Goal: Task Accomplishment & Management: Manage account settings

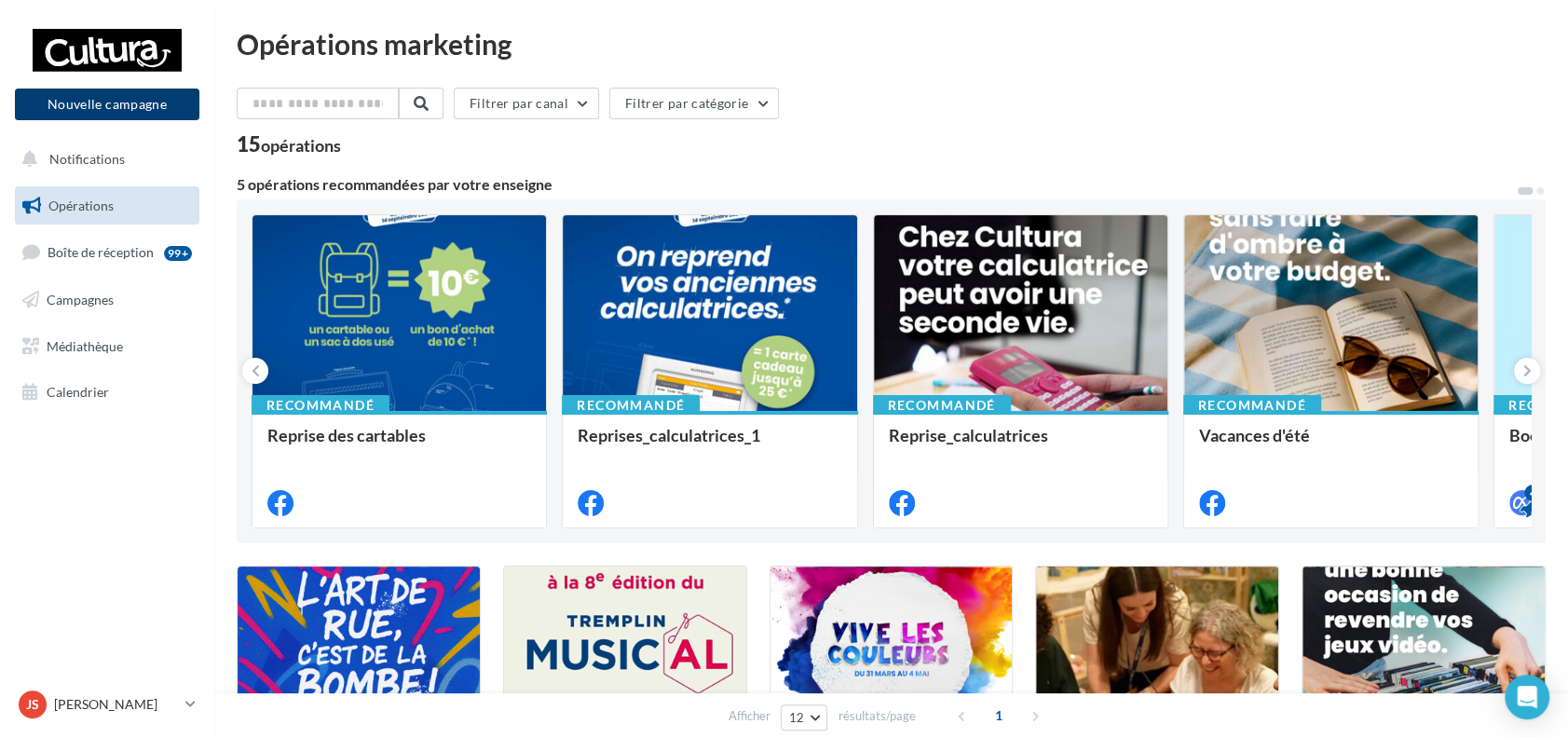
click at [104, 101] on button "Nouvelle campagne" at bounding box center [107, 103] width 185 height 32
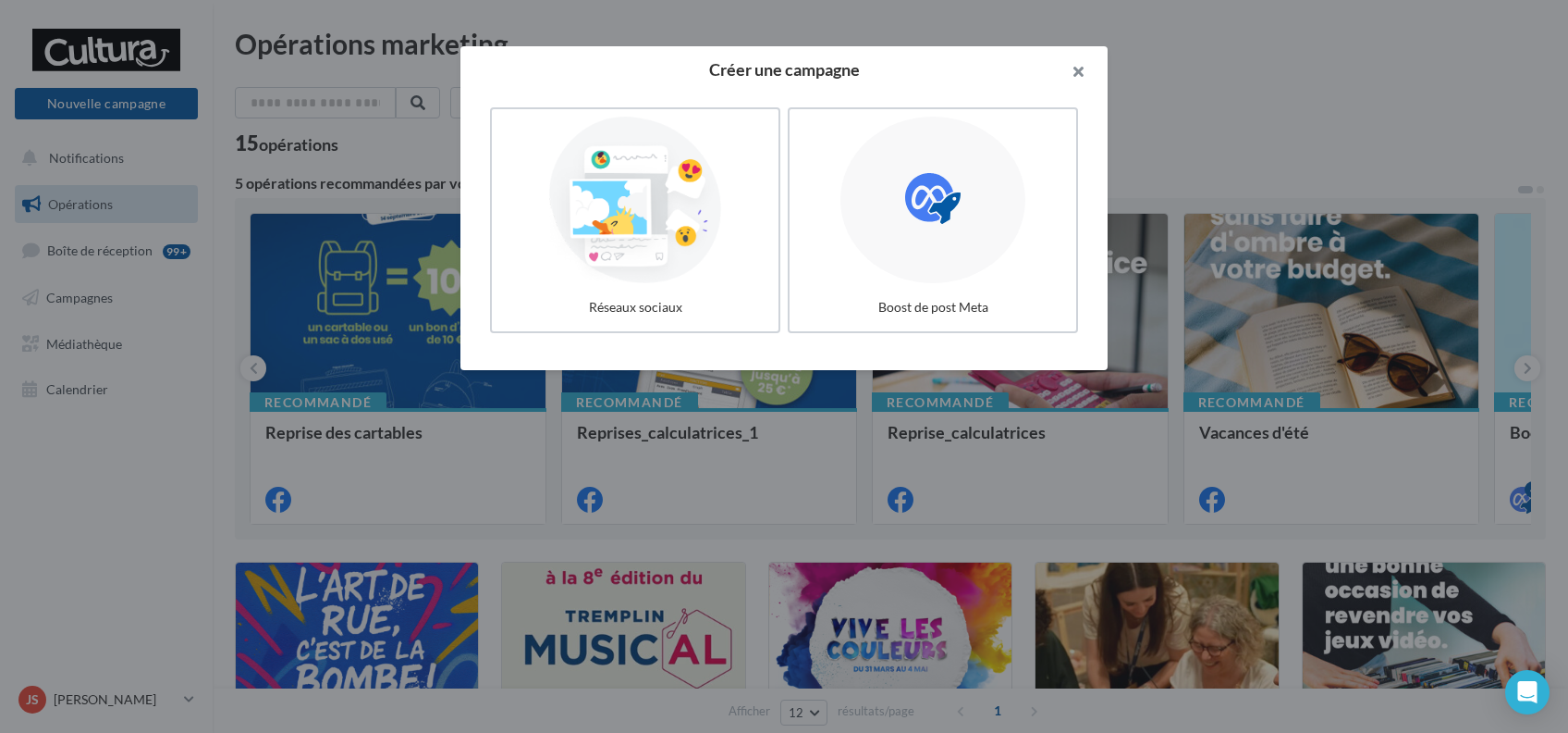
click at [1079, 60] on button "button" at bounding box center [1071, 74] width 74 height 55
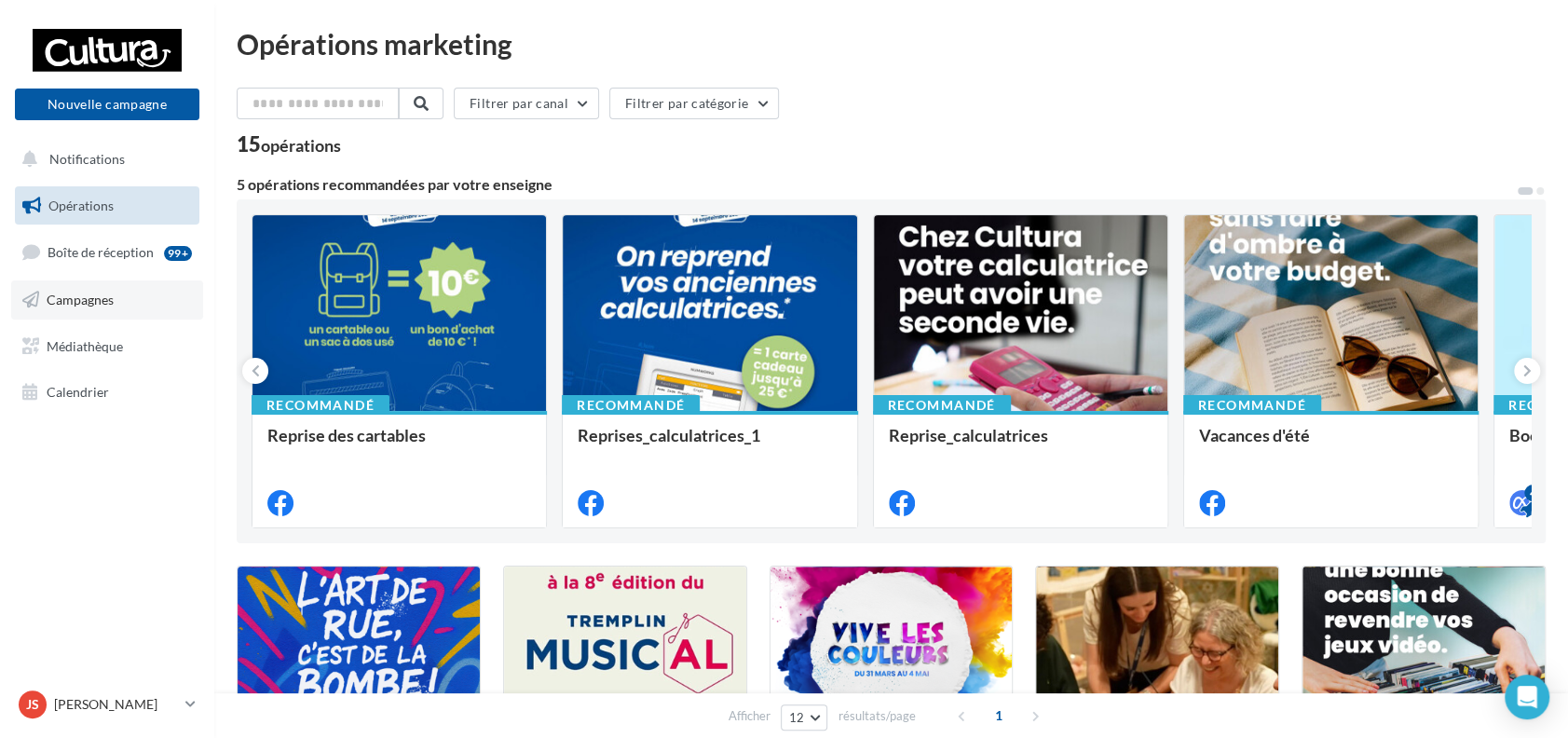
click at [99, 314] on link "Campagnes" at bounding box center [107, 300] width 191 height 39
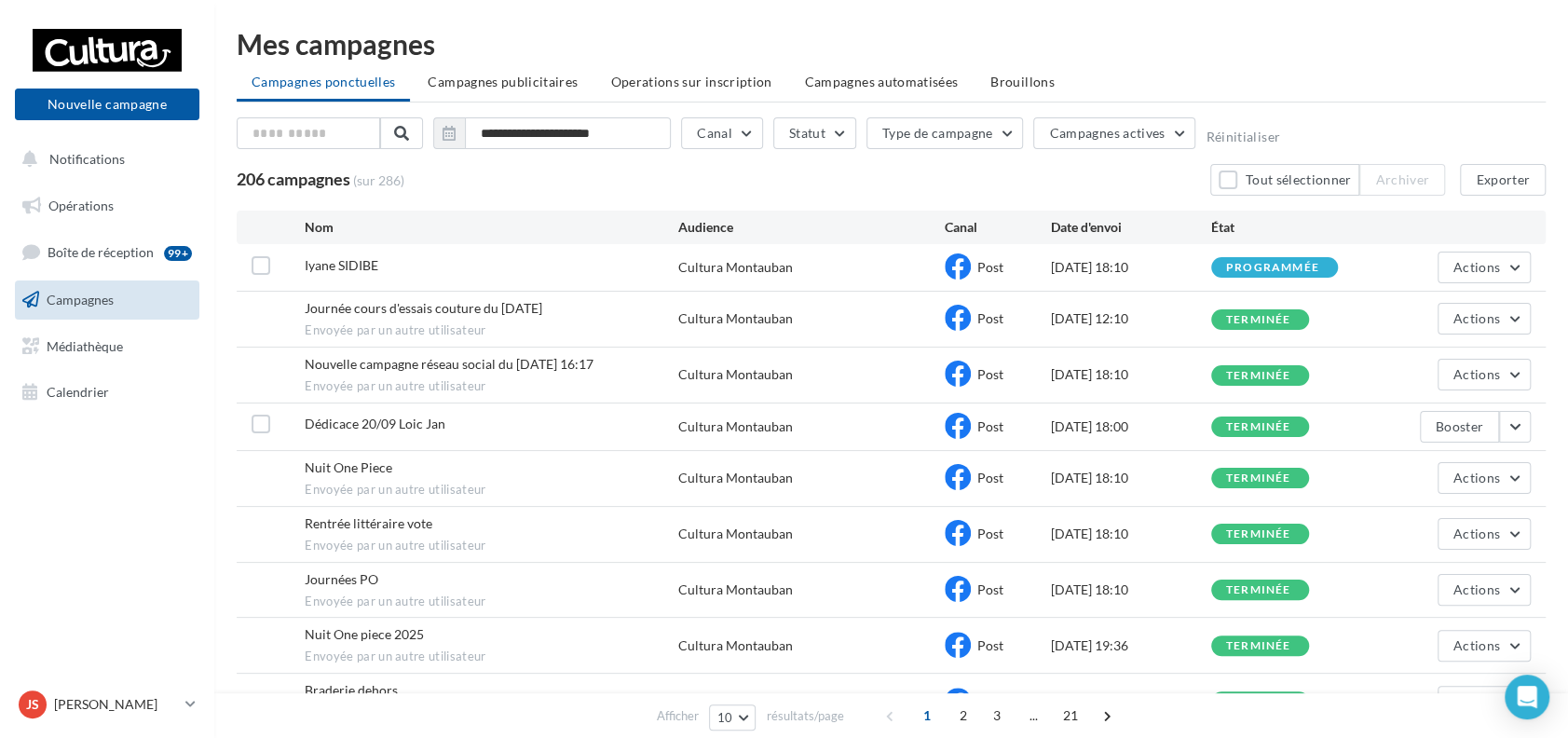
click at [1034, 269] on div "Post" at bounding box center [997, 267] width 106 height 28
click at [1510, 262] on button "Actions" at bounding box center [1484, 267] width 93 height 32
click at [362, 270] on span "Iyane SIDIBE" at bounding box center [341, 265] width 74 height 16
click at [268, 265] on label at bounding box center [260, 265] width 18 height 18
drag, startPoint x: 392, startPoint y: 263, endPoint x: 613, endPoint y: 259, distance: 221.0
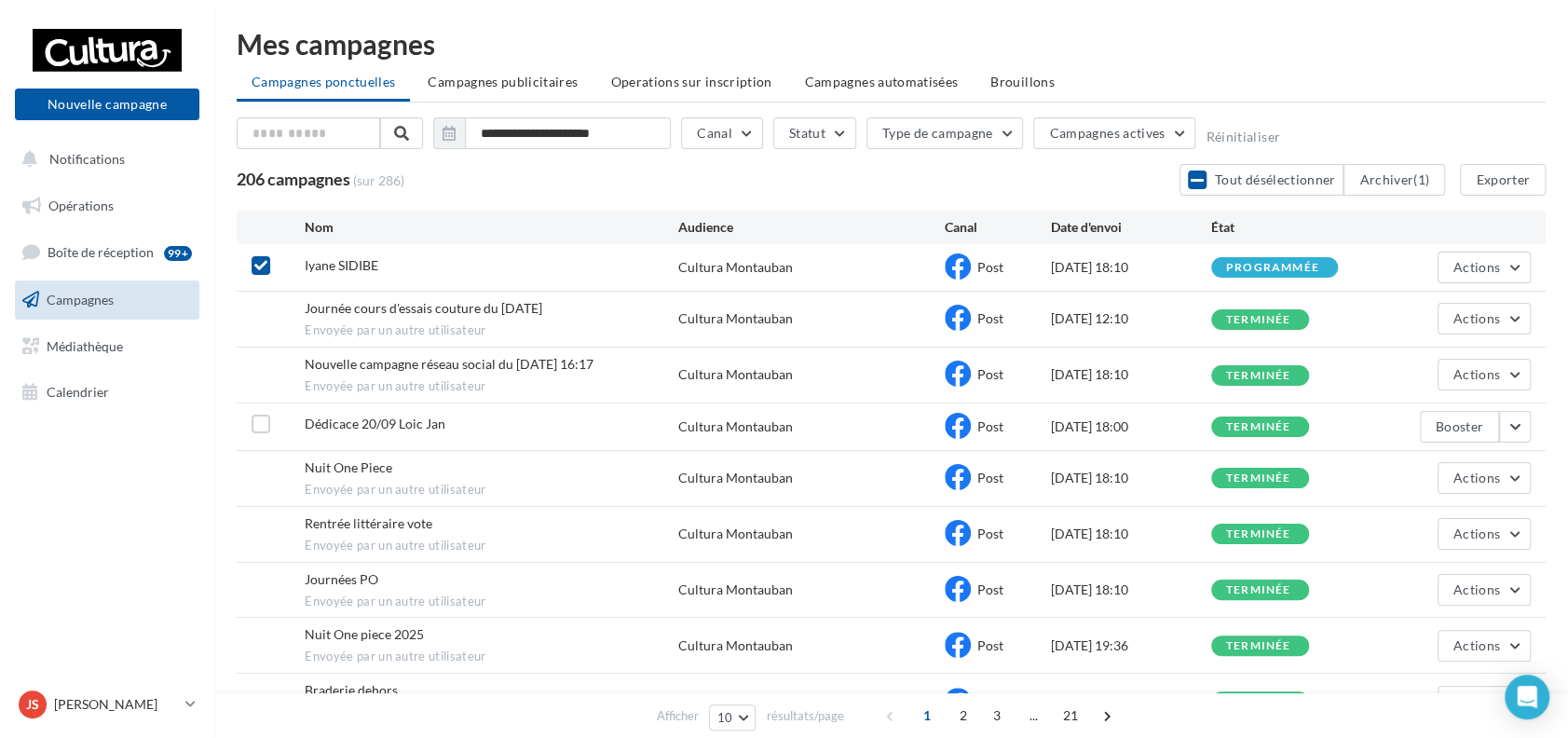
click at [392, 263] on div "Iyane SIDIBE" at bounding box center [490, 268] width 372 height 23
click at [958, 272] on icon at bounding box center [957, 266] width 26 height 26
click at [977, 267] on span "Post" at bounding box center [990, 267] width 26 height 16
click at [268, 264] on label at bounding box center [260, 265] width 18 height 18
click at [1498, 277] on button "Actions" at bounding box center [1484, 267] width 93 height 32
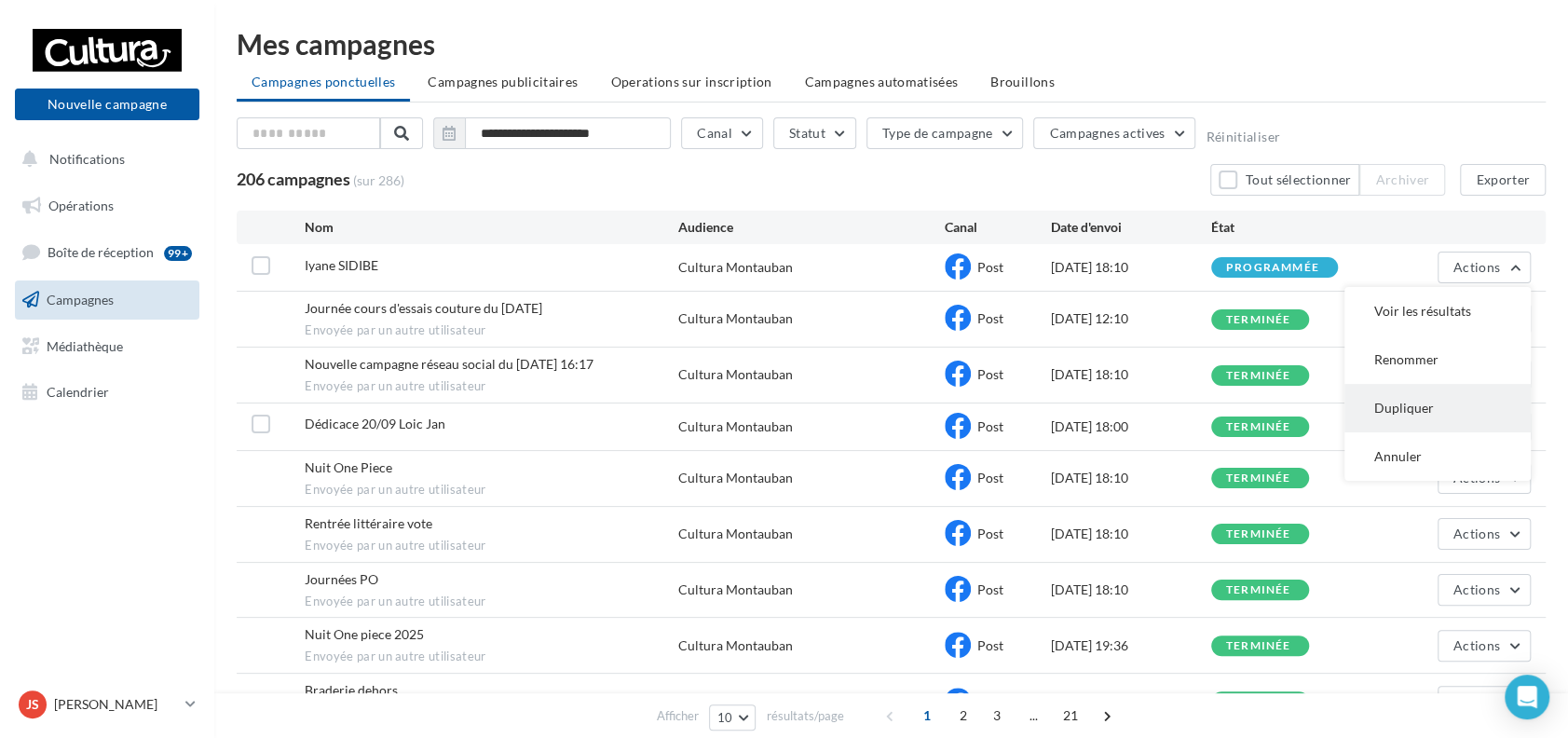
click at [1436, 408] on button "Dupliquer" at bounding box center [1437, 408] width 187 height 49
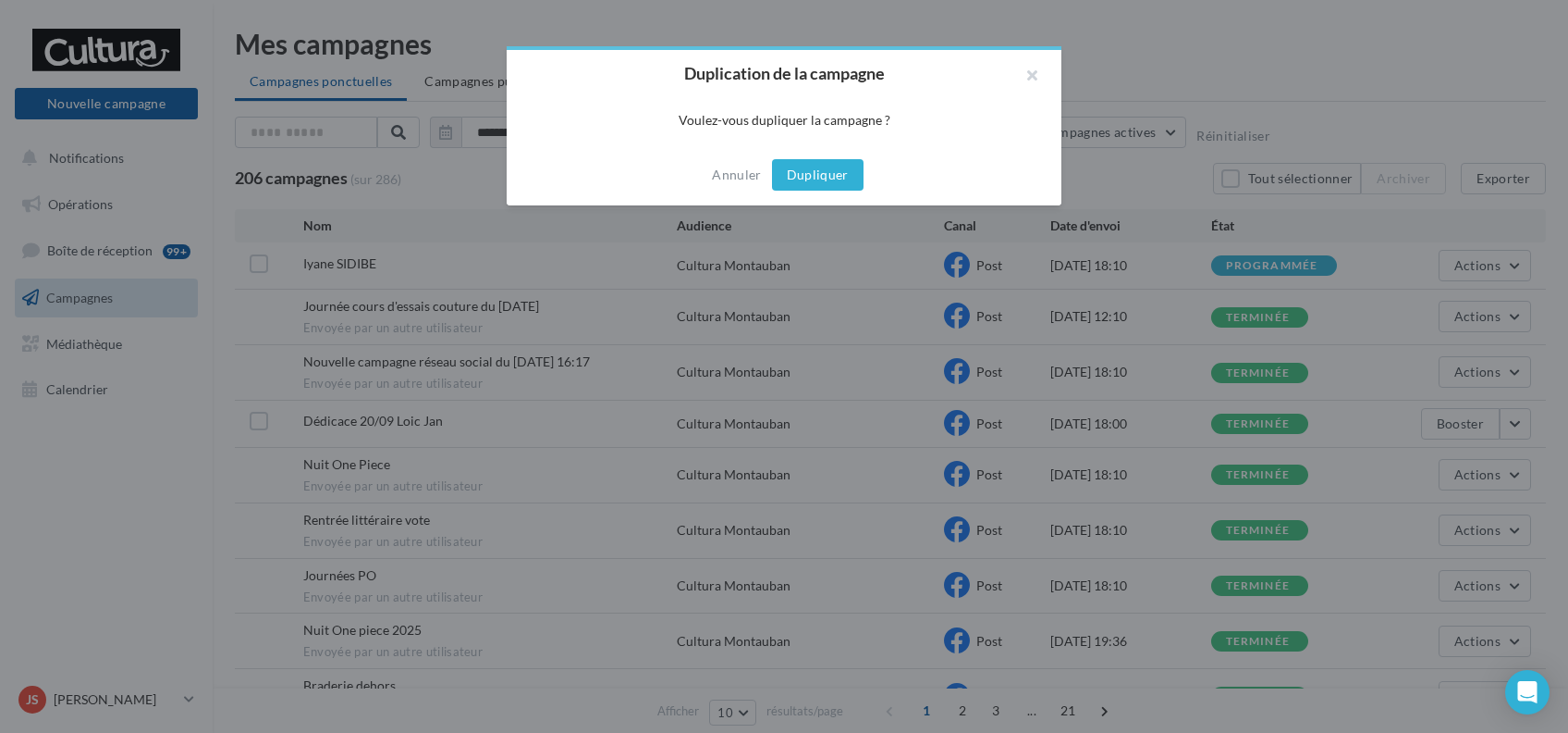
click at [808, 173] on button "Dupliquer" at bounding box center [818, 174] width 91 height 31
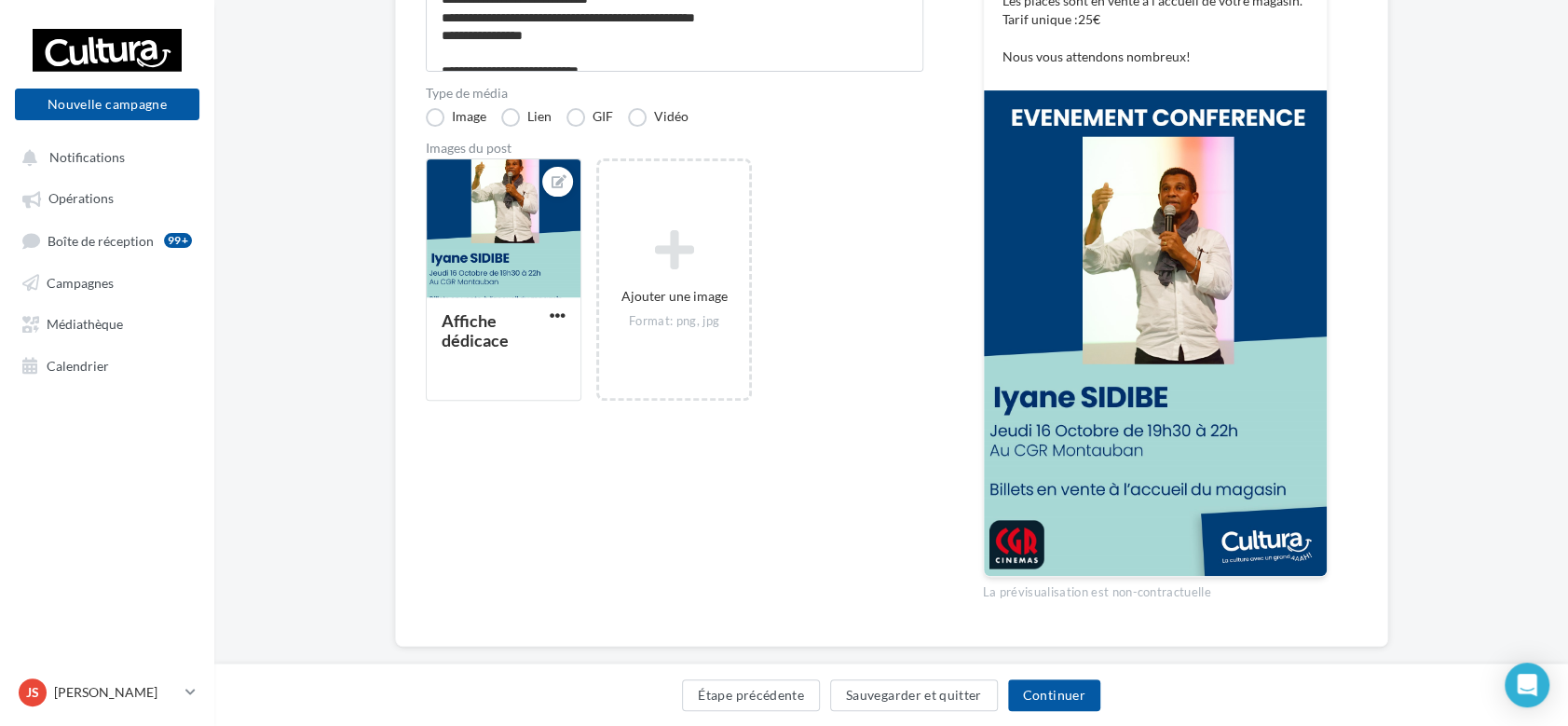
scroll to position [385, 0]
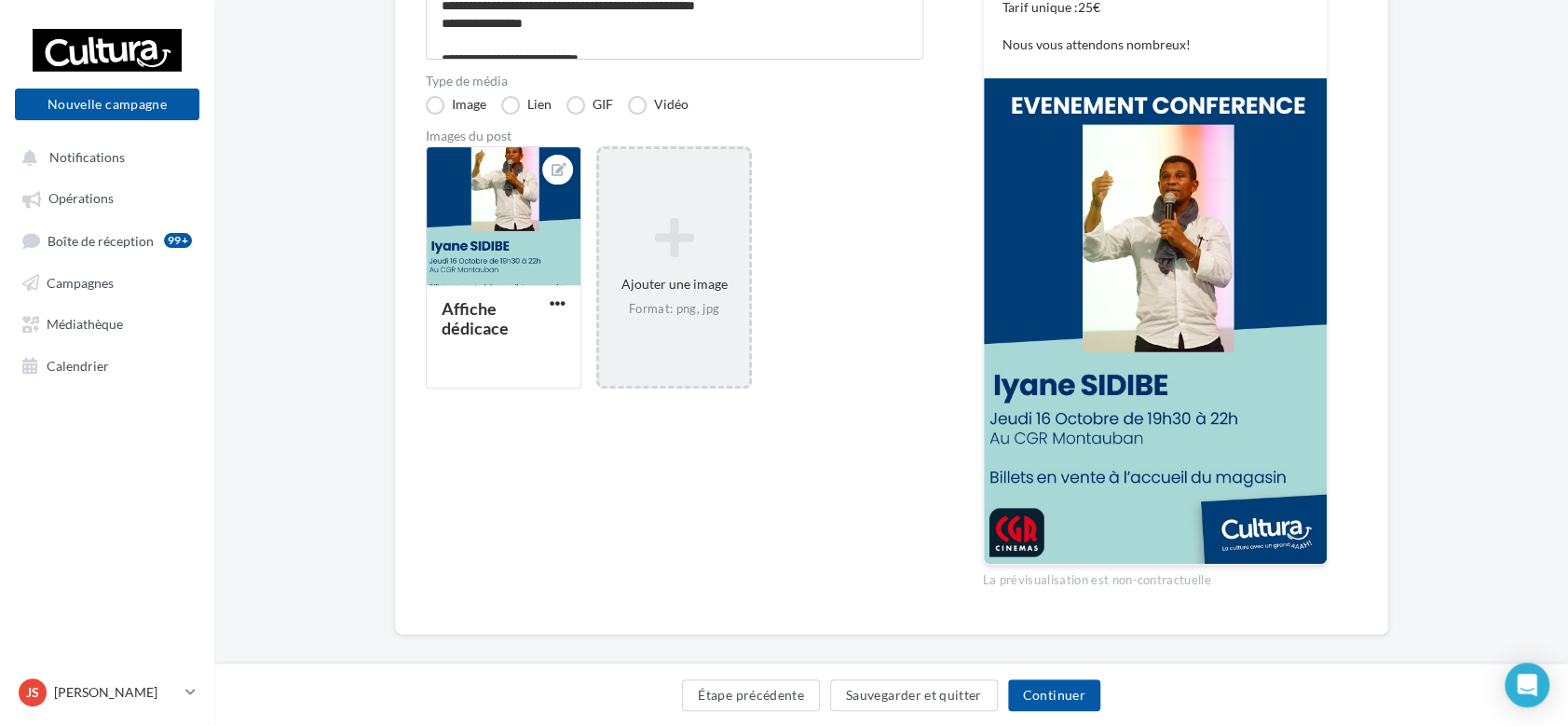
click at [715, 276] on div "Ajouter une image Format: png, jpg" at bounding box center [674, 267] width 150 height 120
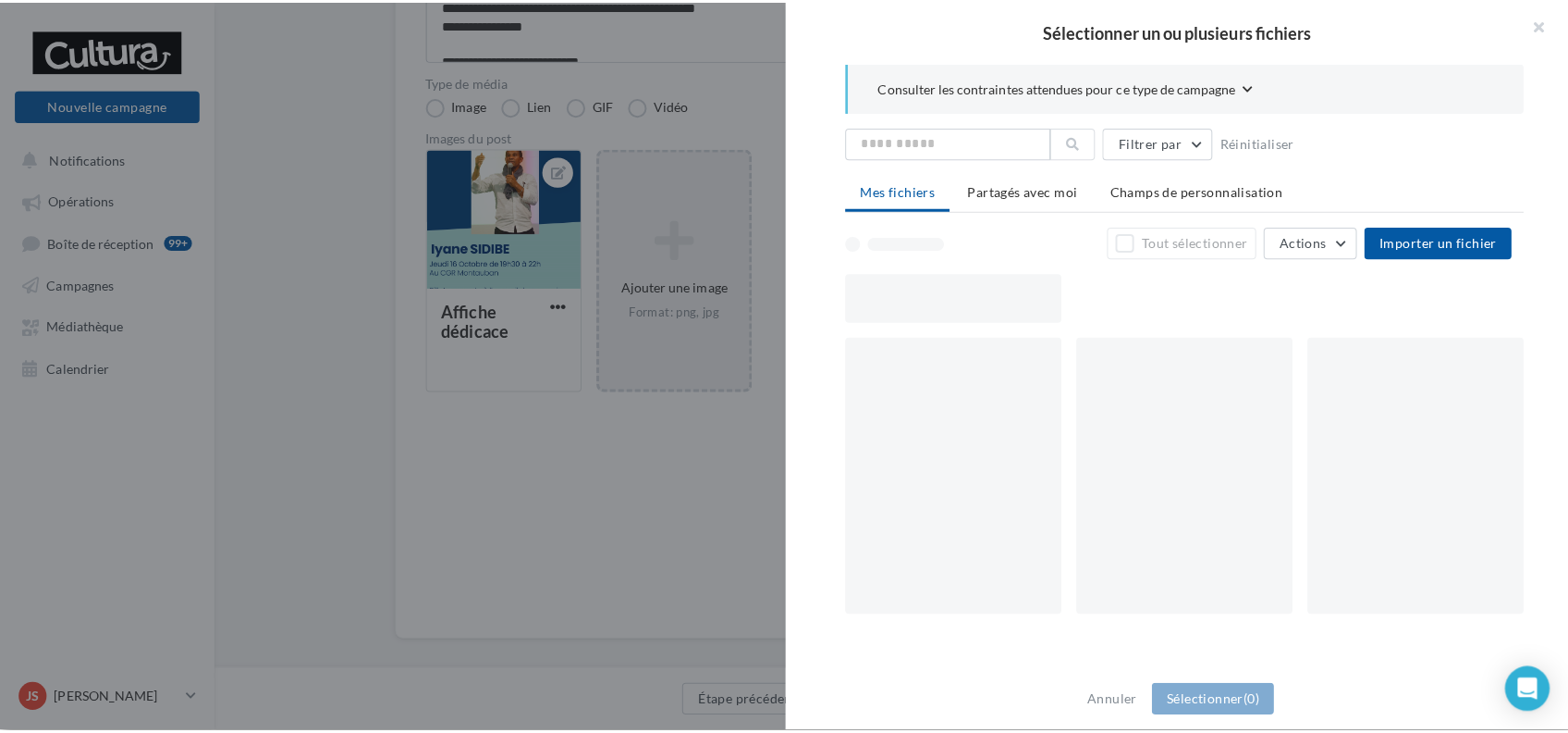
scroll to position [370, 0]
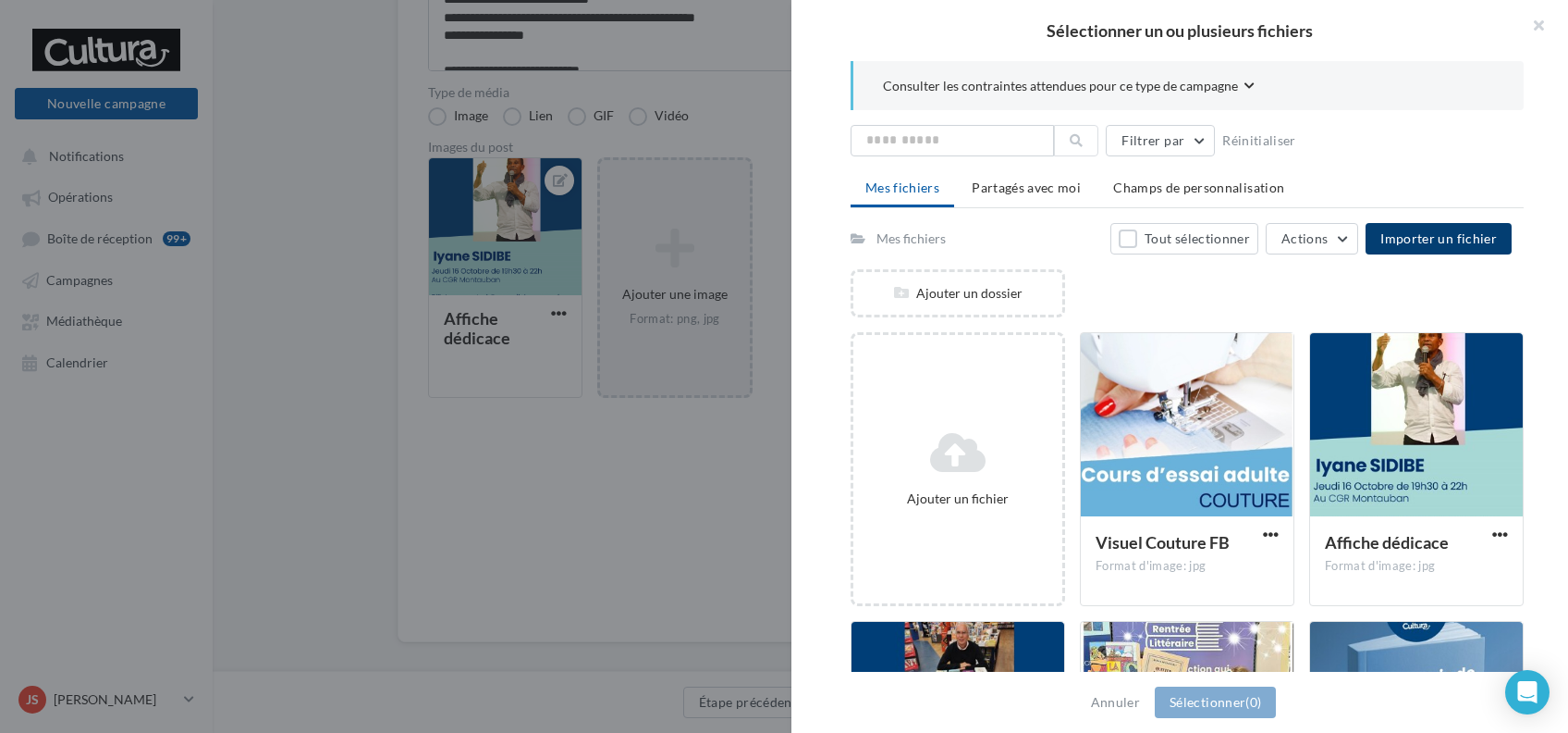
click at [1433, 230] on span "Importer un fichier" at bounding box center [1439, 238] width 117 height 16
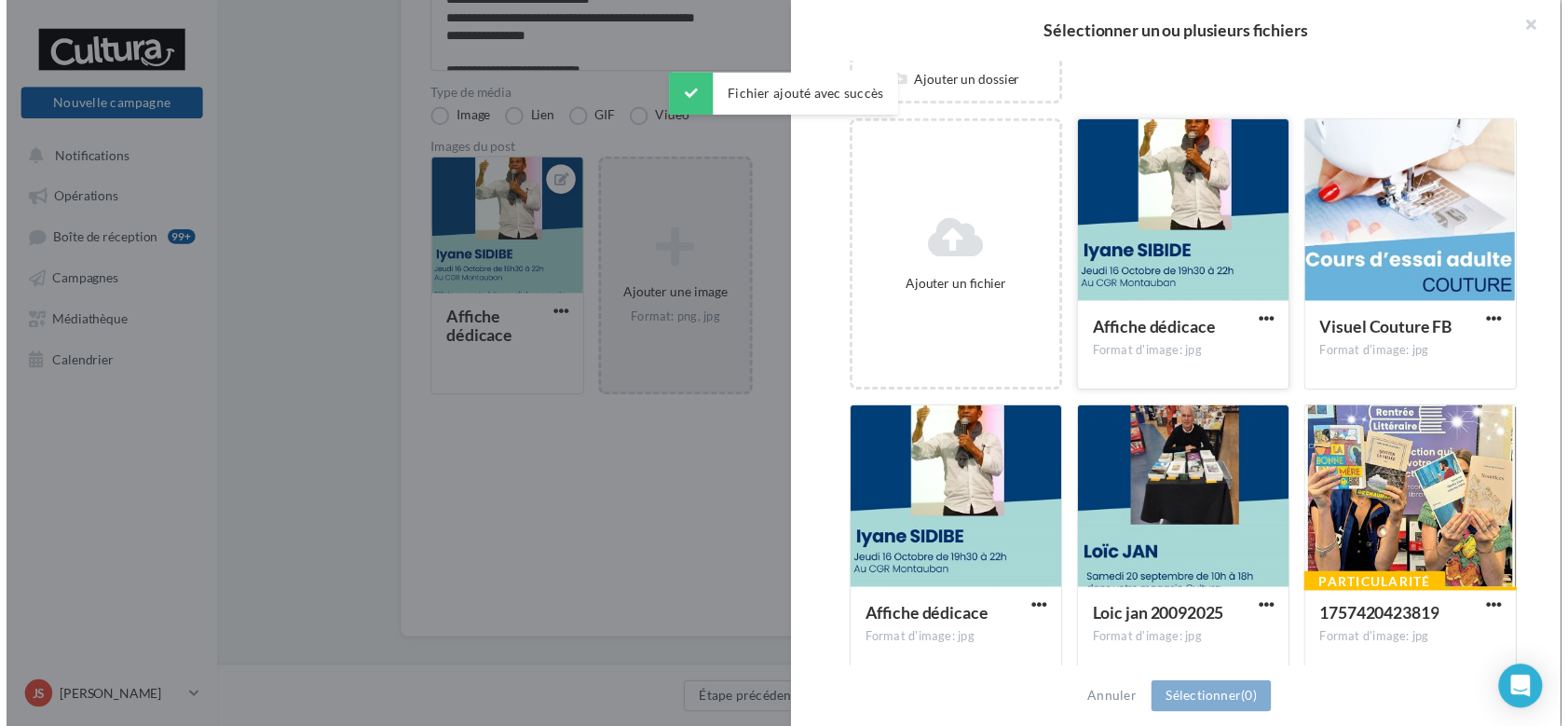
scroll to position [237, 0]
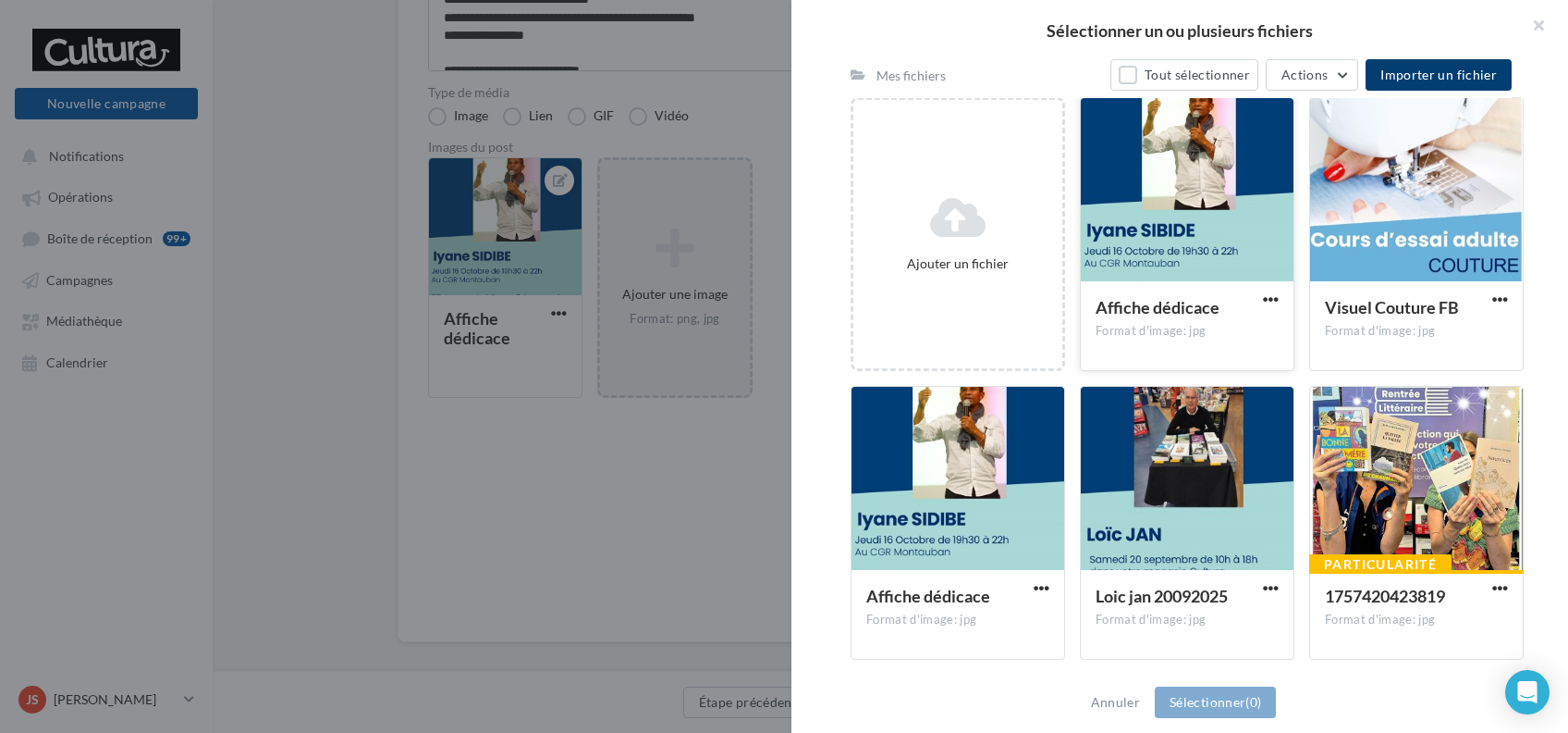
click at [1168, 270] on div at bounding box center [1188, 190] width 213 height 185
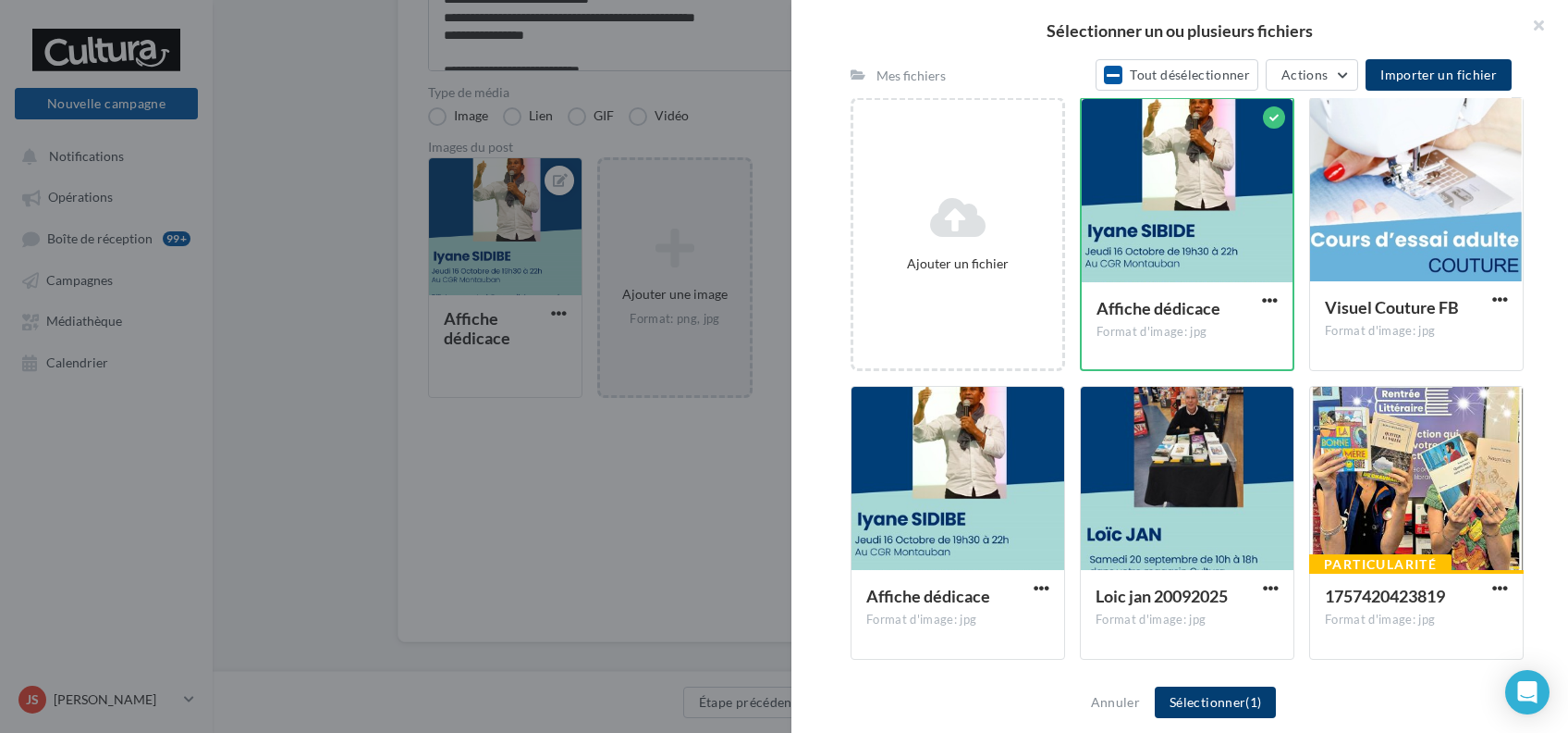
click at [1207, 698] on button "Sélectionner (1)" at bounding box center [1214, 702] width 121 height 31
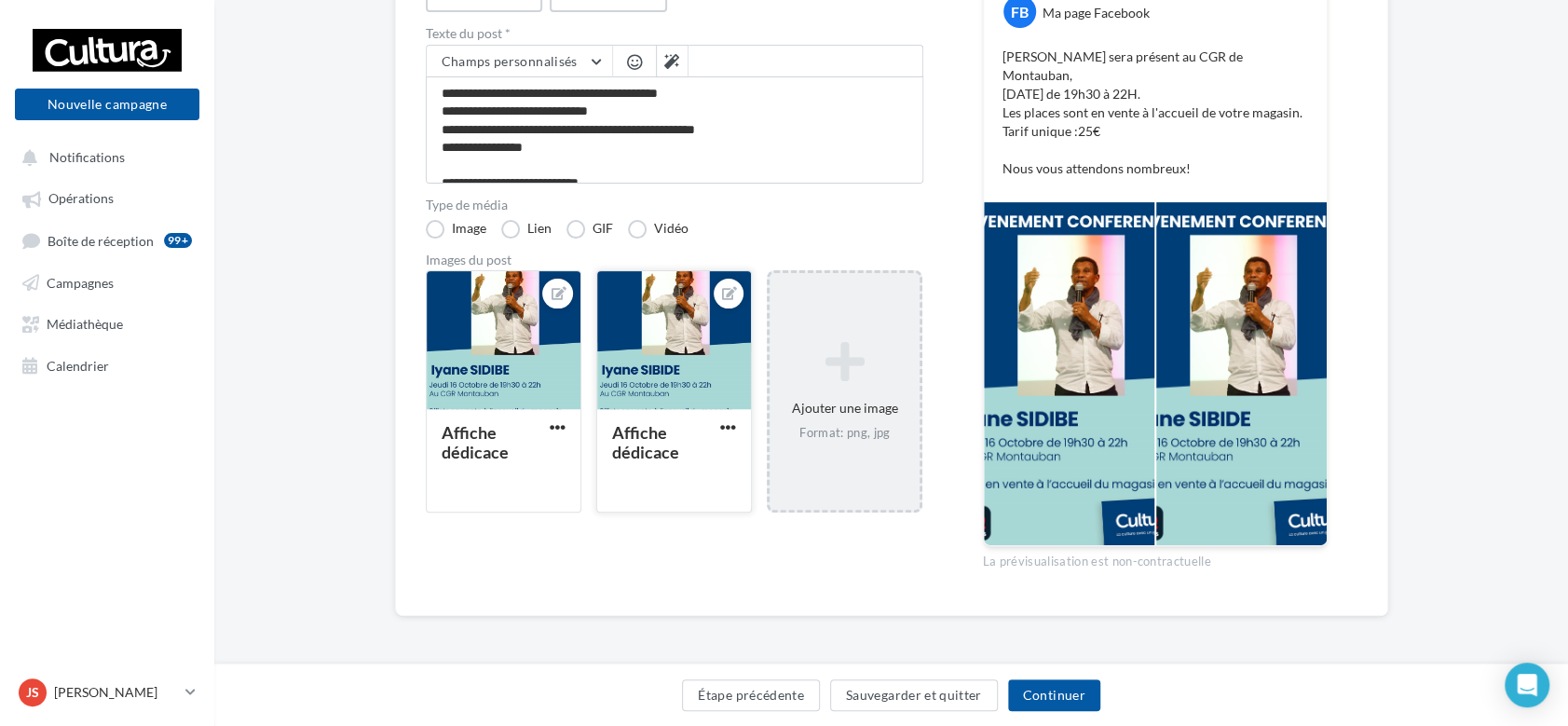
scroll to position [241, 0]
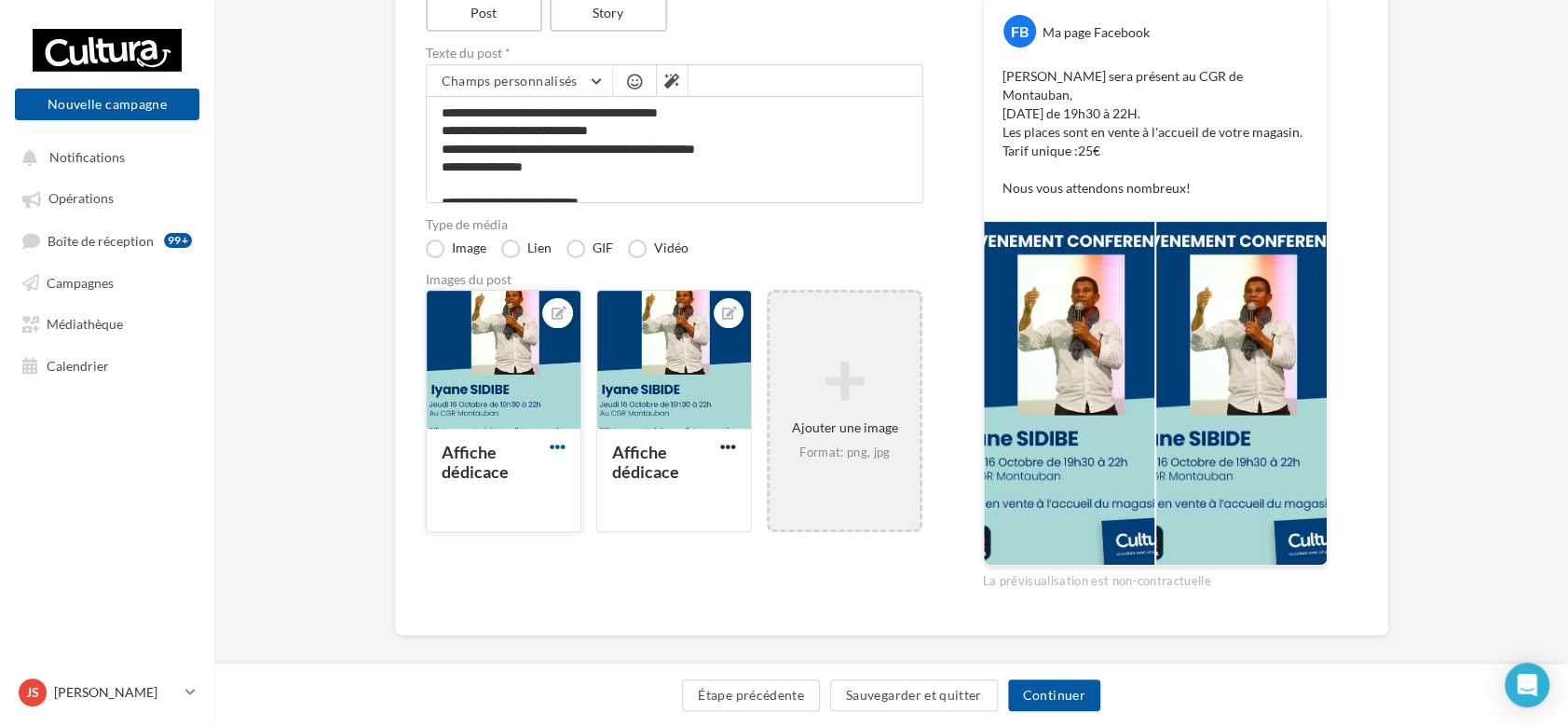
click at [554, 449] on span "button" at bounding box center [557, 446] width 16 height 16
click at [618, 577] on button "Supprimer" at bounding box center [643, 581] width 196 height 49
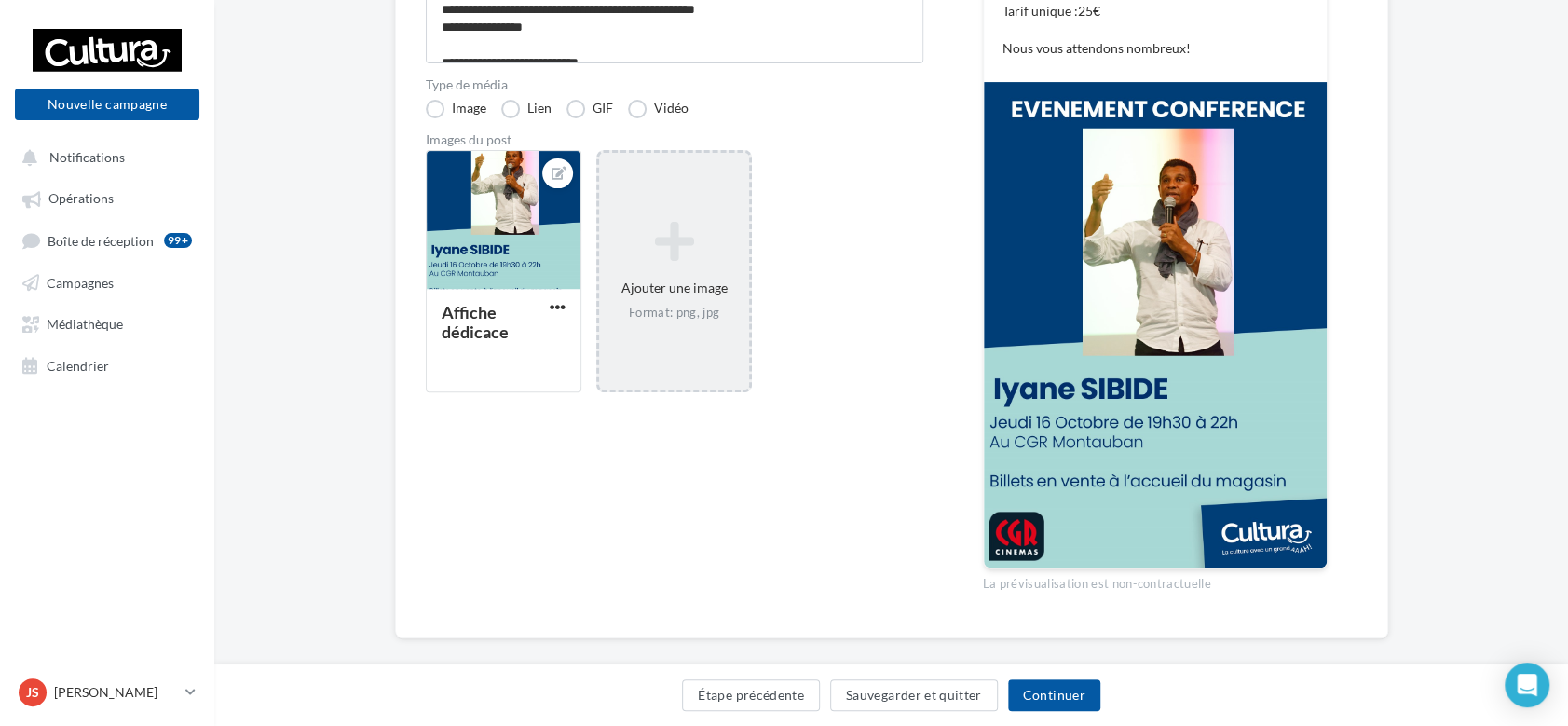
scroll to position [385, 0]
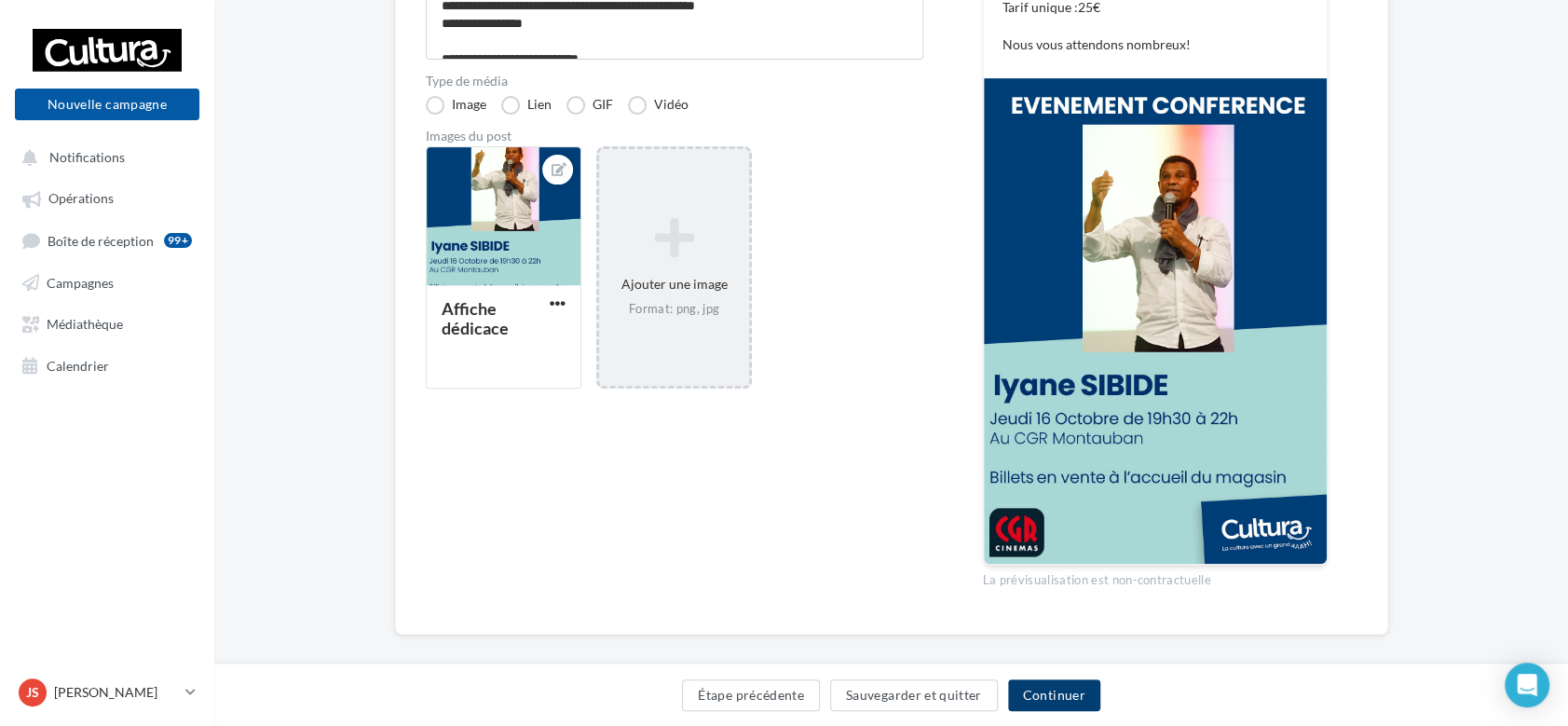
click at [1058, 688] on button "Continuer" at bounding box center [1054, 694] width 92 height 32
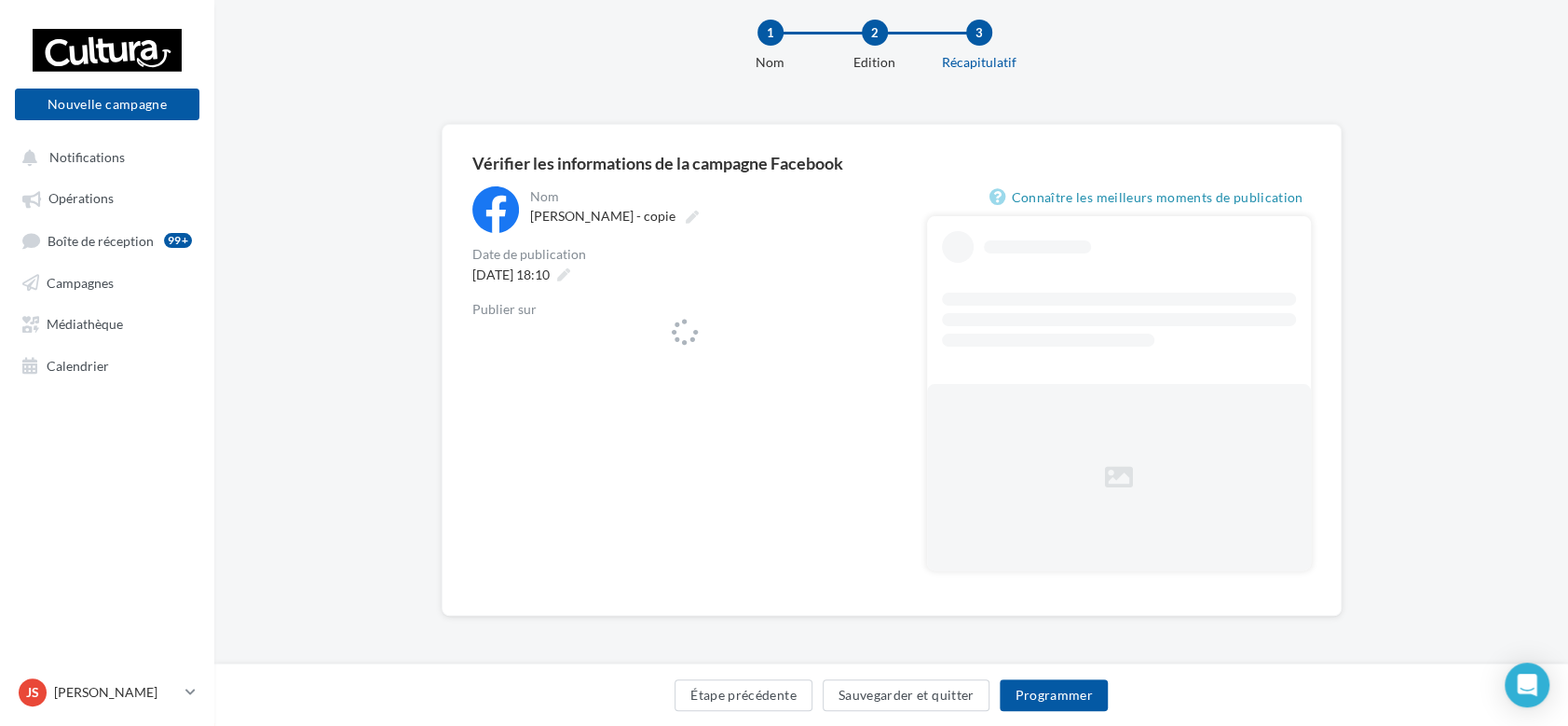
scroll to position [33, 0]
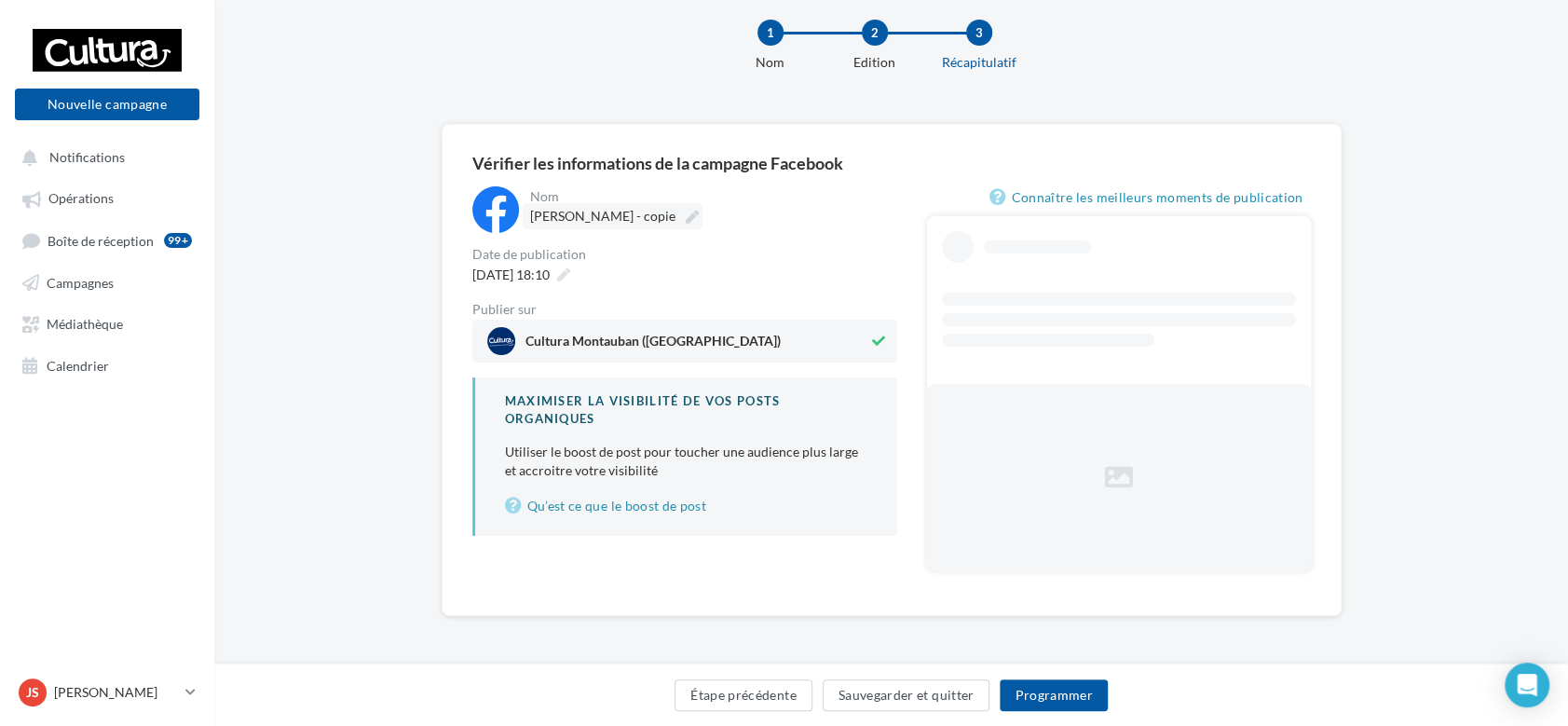
click at [651, 216] on div "**********" at bounding box center [891, 371] width 839 height 431
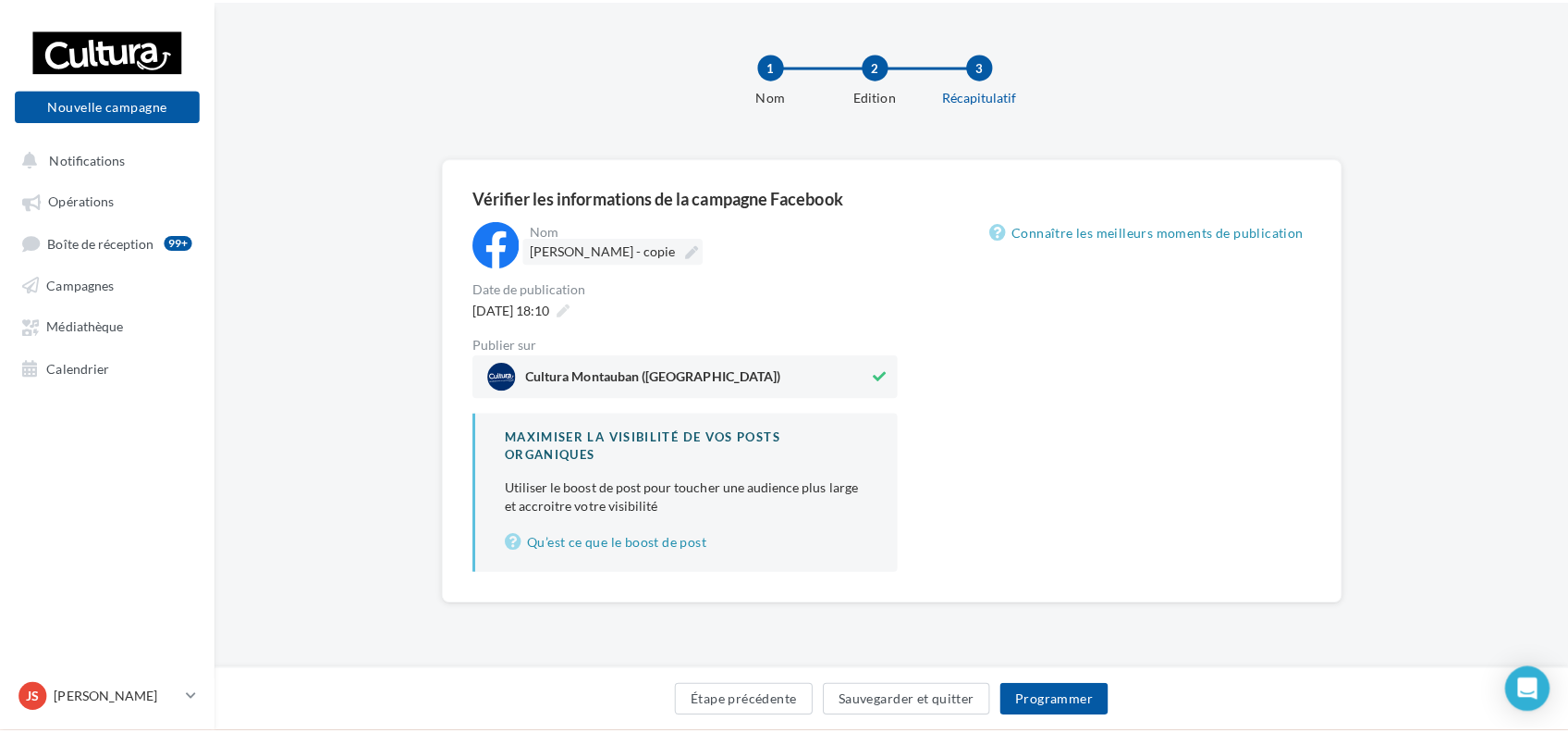
scroll to position [1, 0]
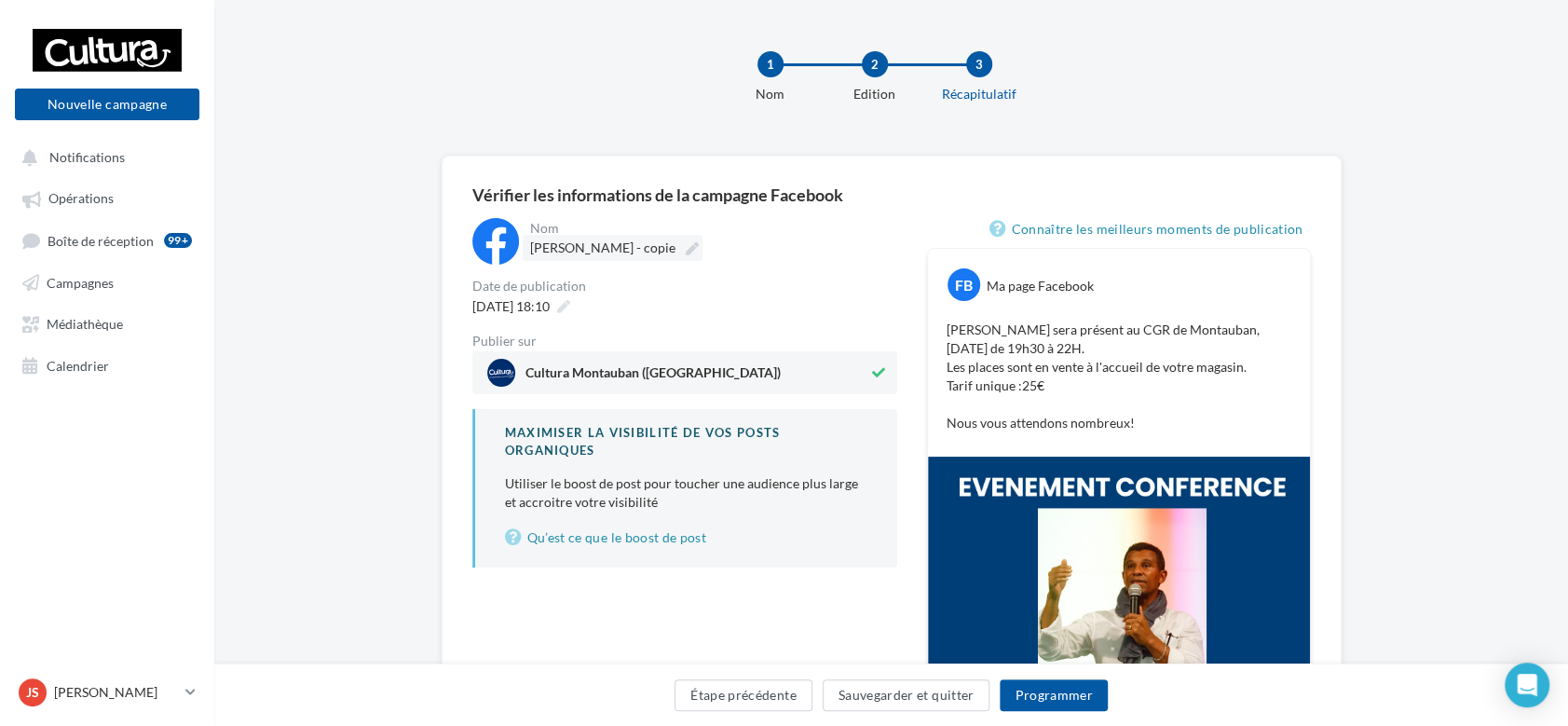
click at [656, 253] on label "Iyane SIDIBE - copie" at bounding box center [613, 247] width 180 height 26
click at [656, 253] on input "**********" at bounding box center [612, 250] width 164 height 32
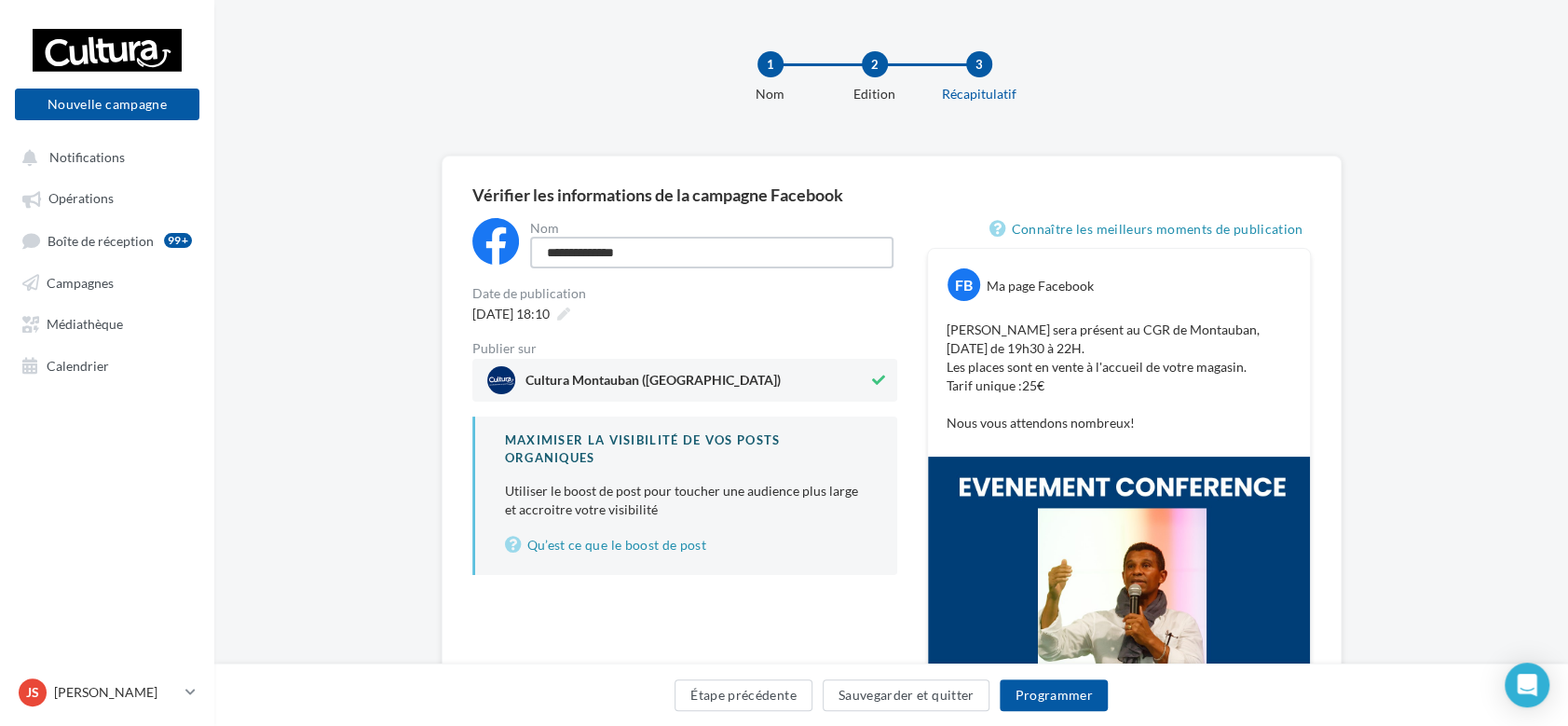
type input "**********"
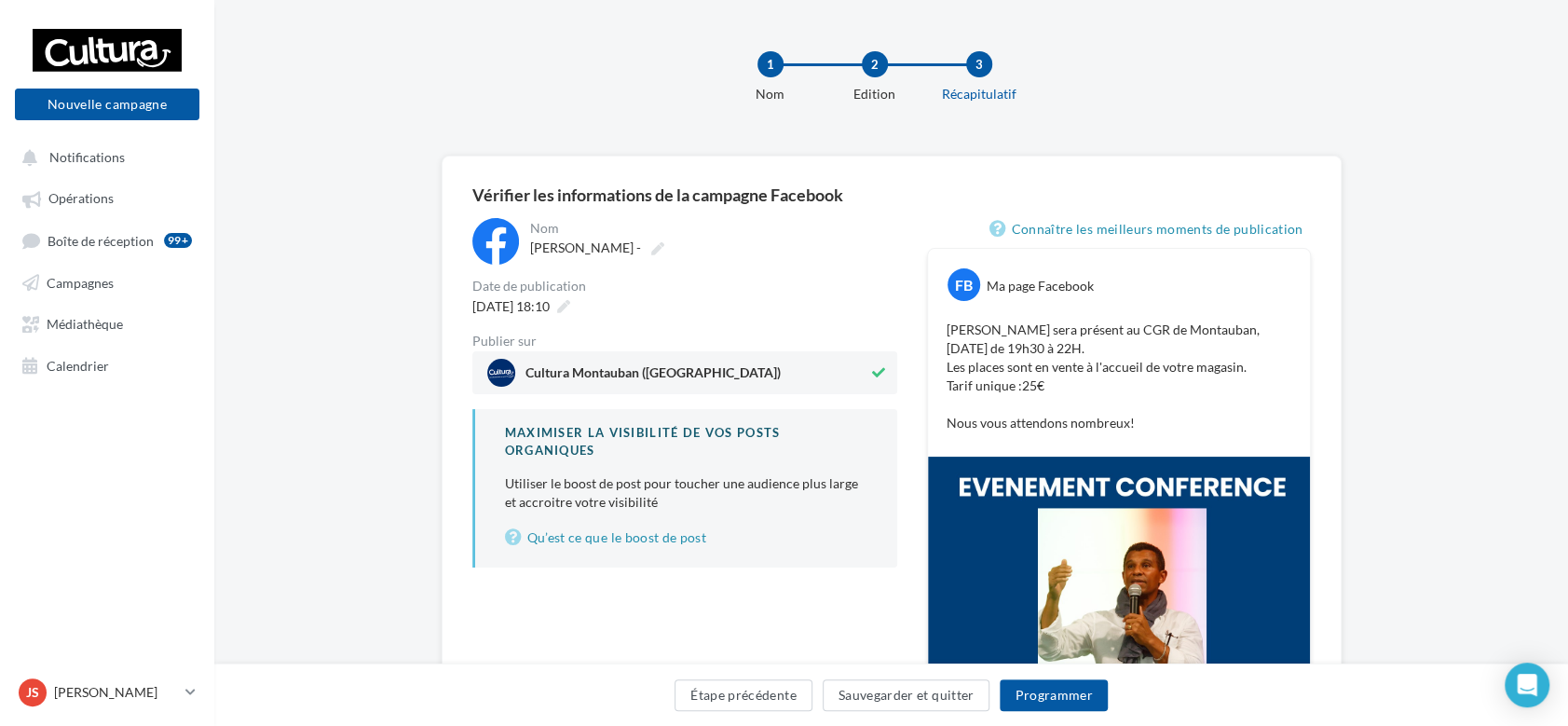
click at [758, 619] on div "**********" at bounding box center [684, 621] width 425 height 805
click at [1068, 698] on button "Programmer" at bounding box center [1053, 694] width 108 height 32
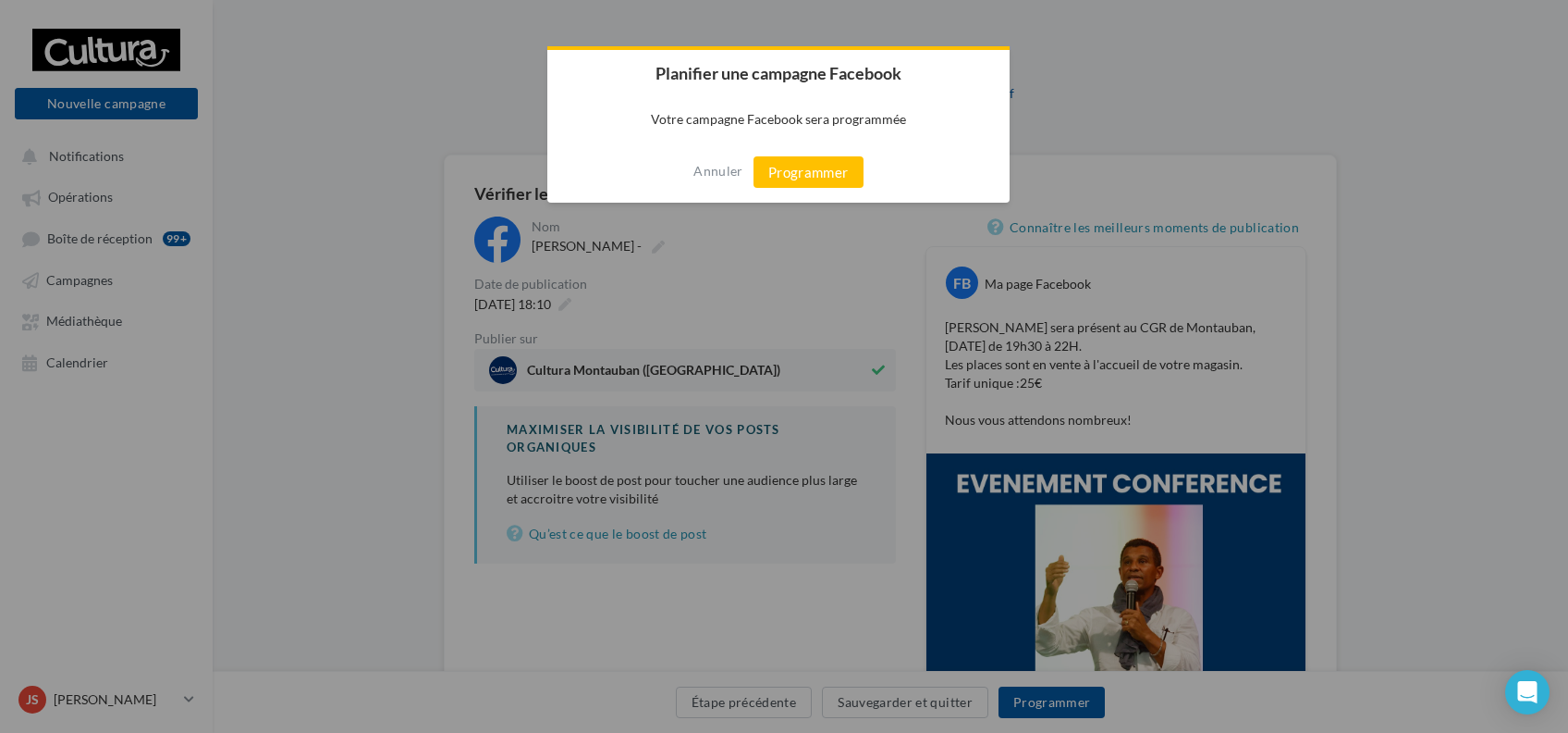
click at [817, 152] on div "Annuler Programmer" at bounding box center [778, 172] width 463 height 61
click at [816, 165] on button "Programmer" at bounding box center [809, 171] width 110 height 31
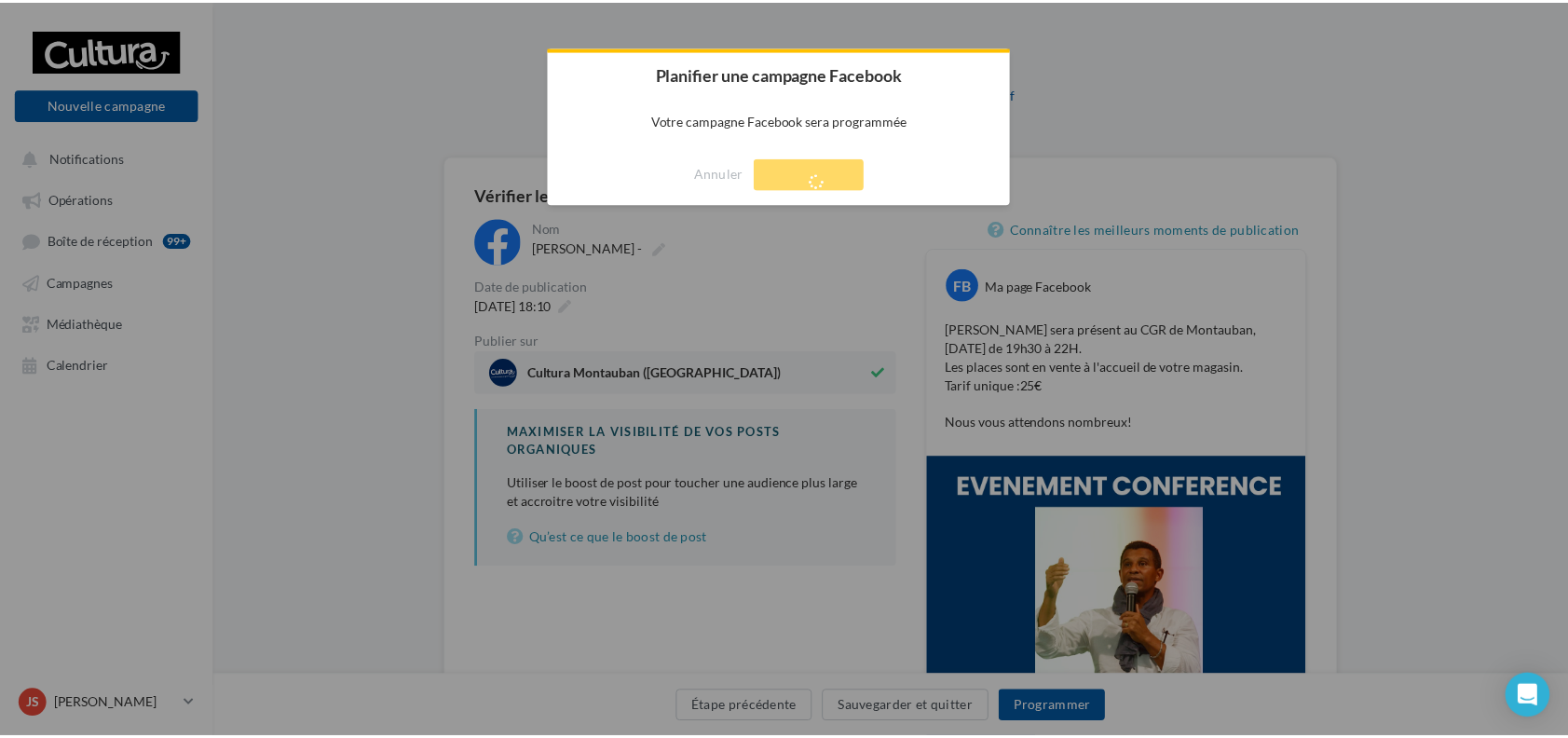
scroll to position [30, 0]
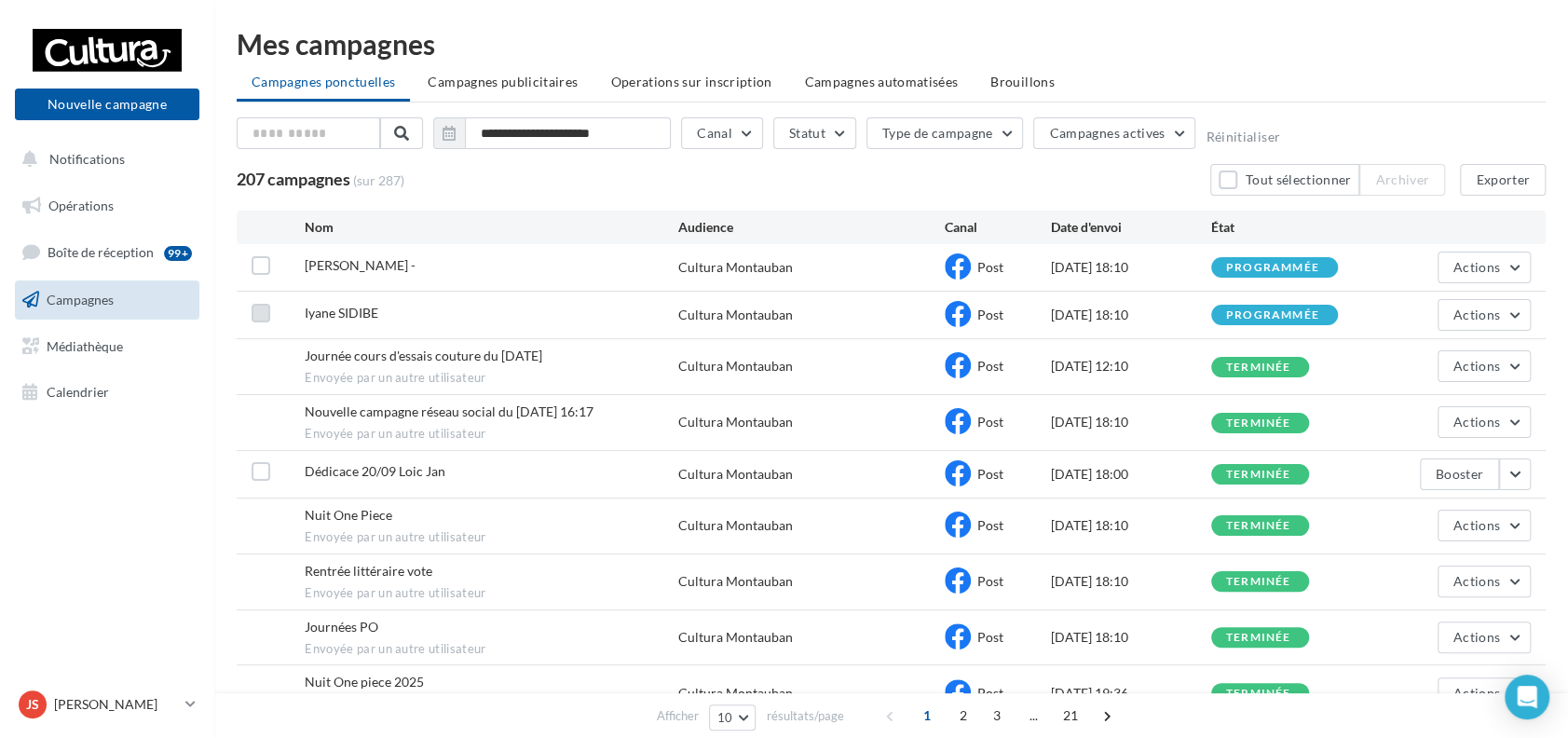
click at [268, 316] on label at bounding box center [260, 312] width 18 height 18
click at [941, 313] on div "Cultura Montauban" at bounding box center [811, 314] width 266 height 18
click at [960, 315] on icon at bounding box center [957, 313] width 26 height 26
click at [1017, 321] on div "Post" at bounding box center [997, 314] width 106 height 28
click at [1512, 312] on button "Actions" at bounding box center [1484, 314] width 93 height 32
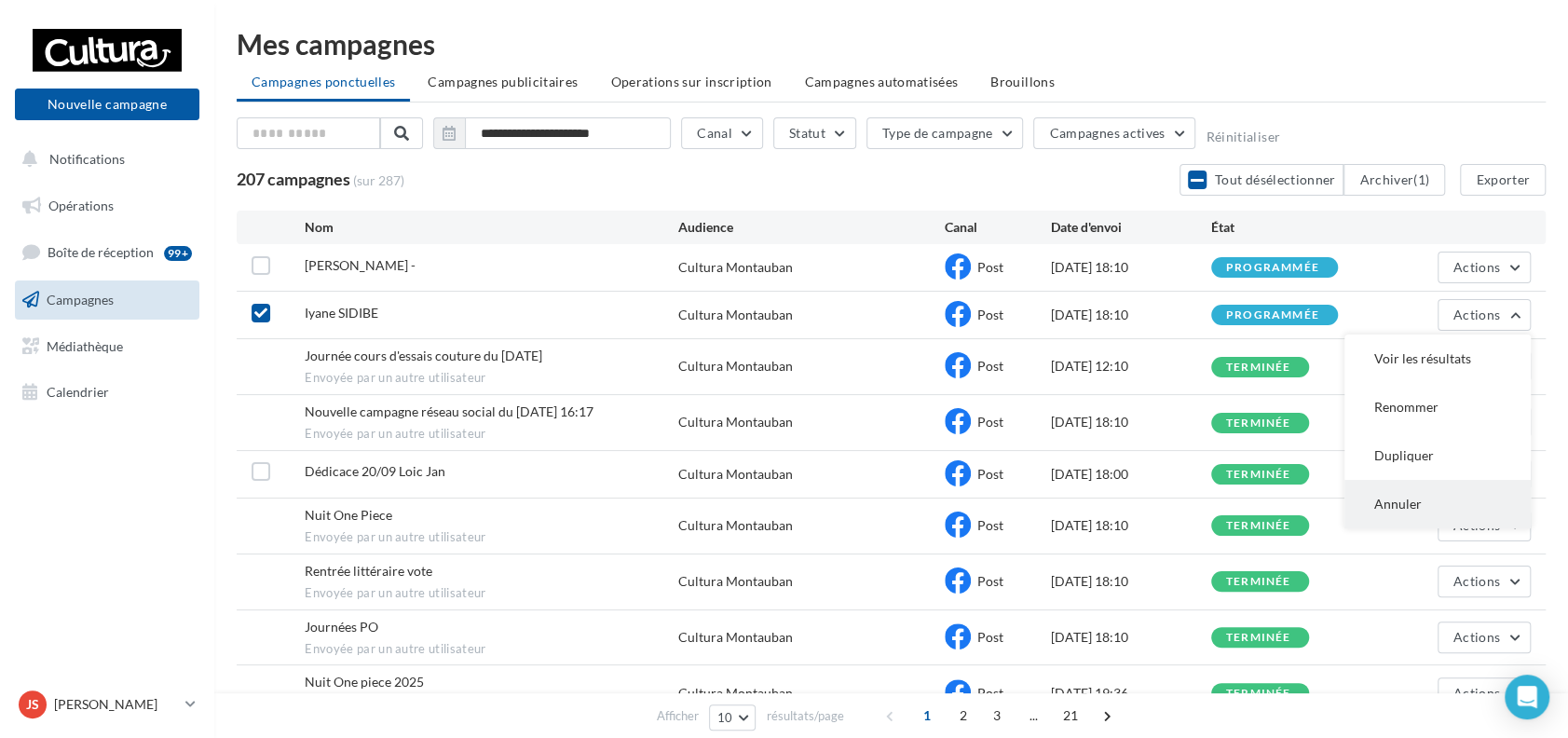
click at [1426, 490] on button "Annuler" at bounding box center [1437, 503] width 187 height 49
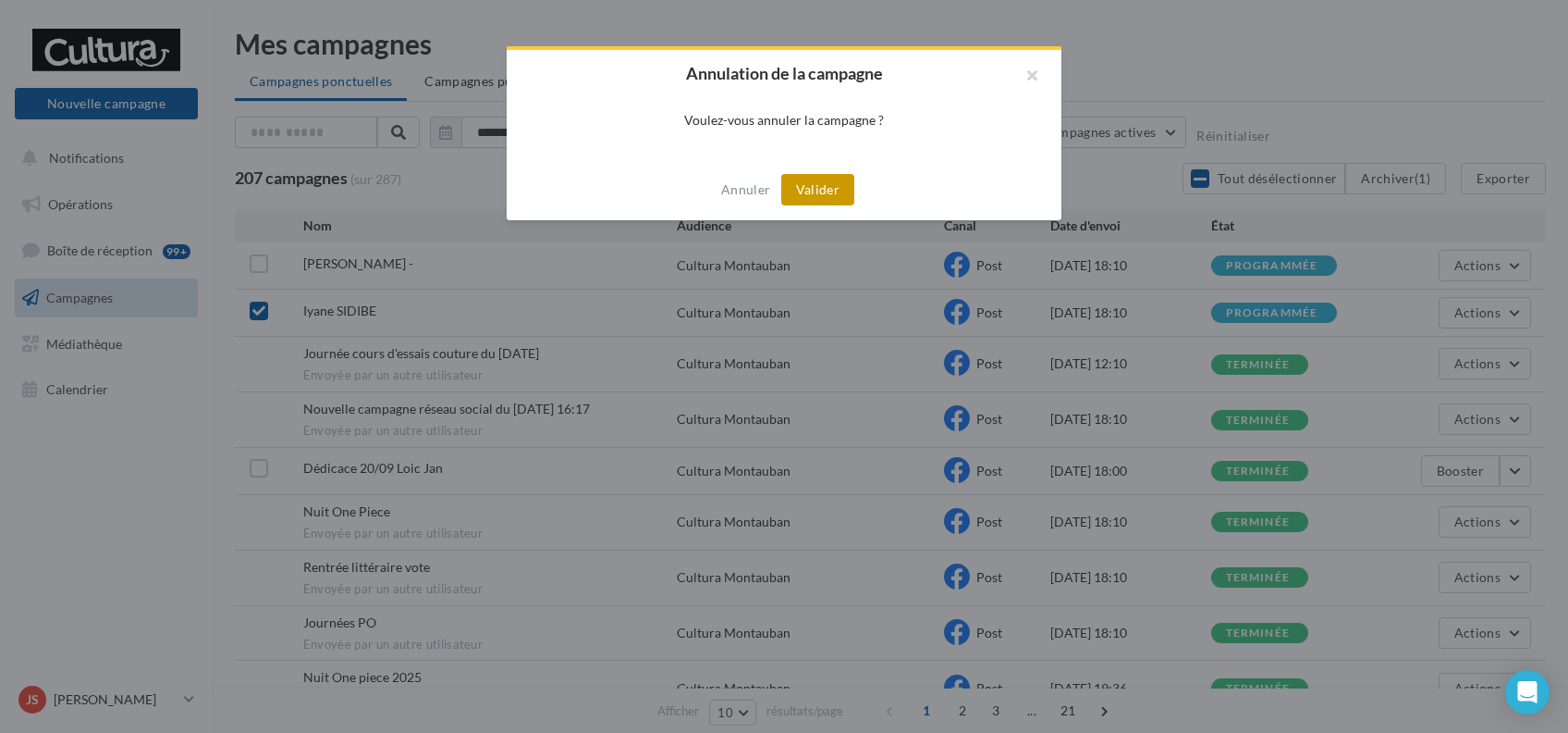
click at [795, 183] on button "Valider" at bounding box center [817, 189] width 73 height 31
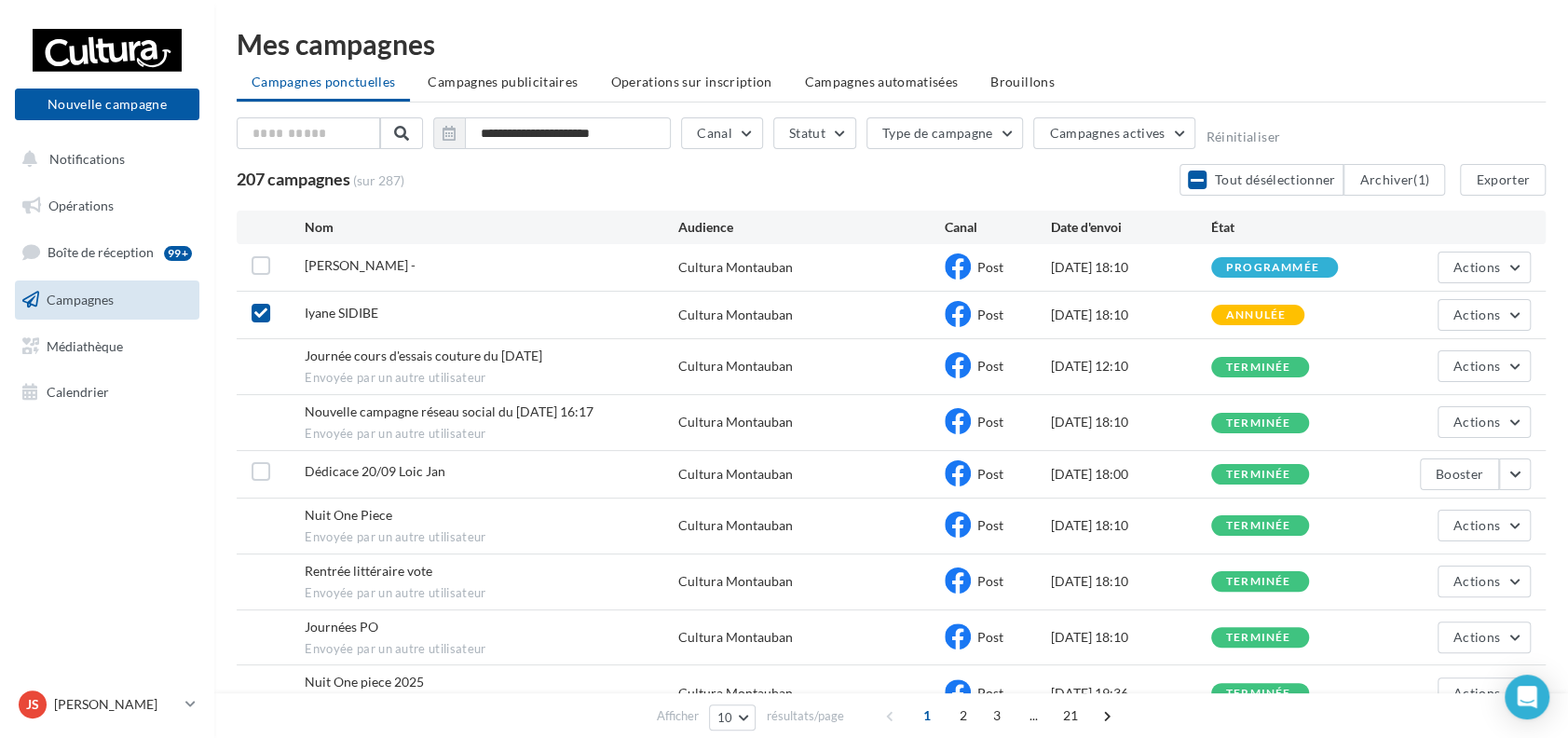
click at [1289, 268] on div "programmée" at bounding box center [1272, 267] width 93 height 12
click at [1476, 271] on span "Actions" at bounding box center [1476, 267] width 47 height 16
click at [1457, 315] on button "Voir les résultats" at bounding box center [1437, 311] width 187 height 49
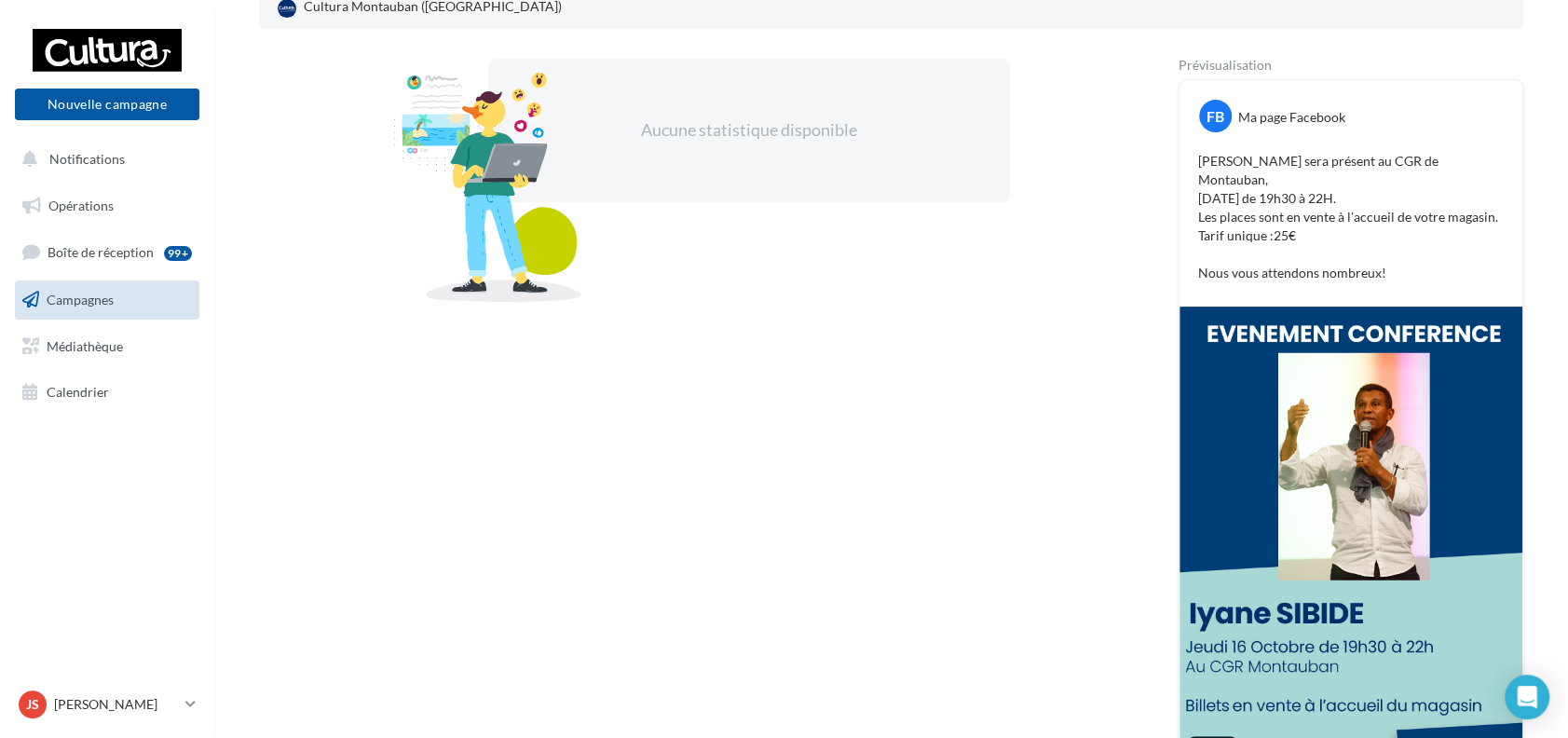
scroll to position [372, 0]
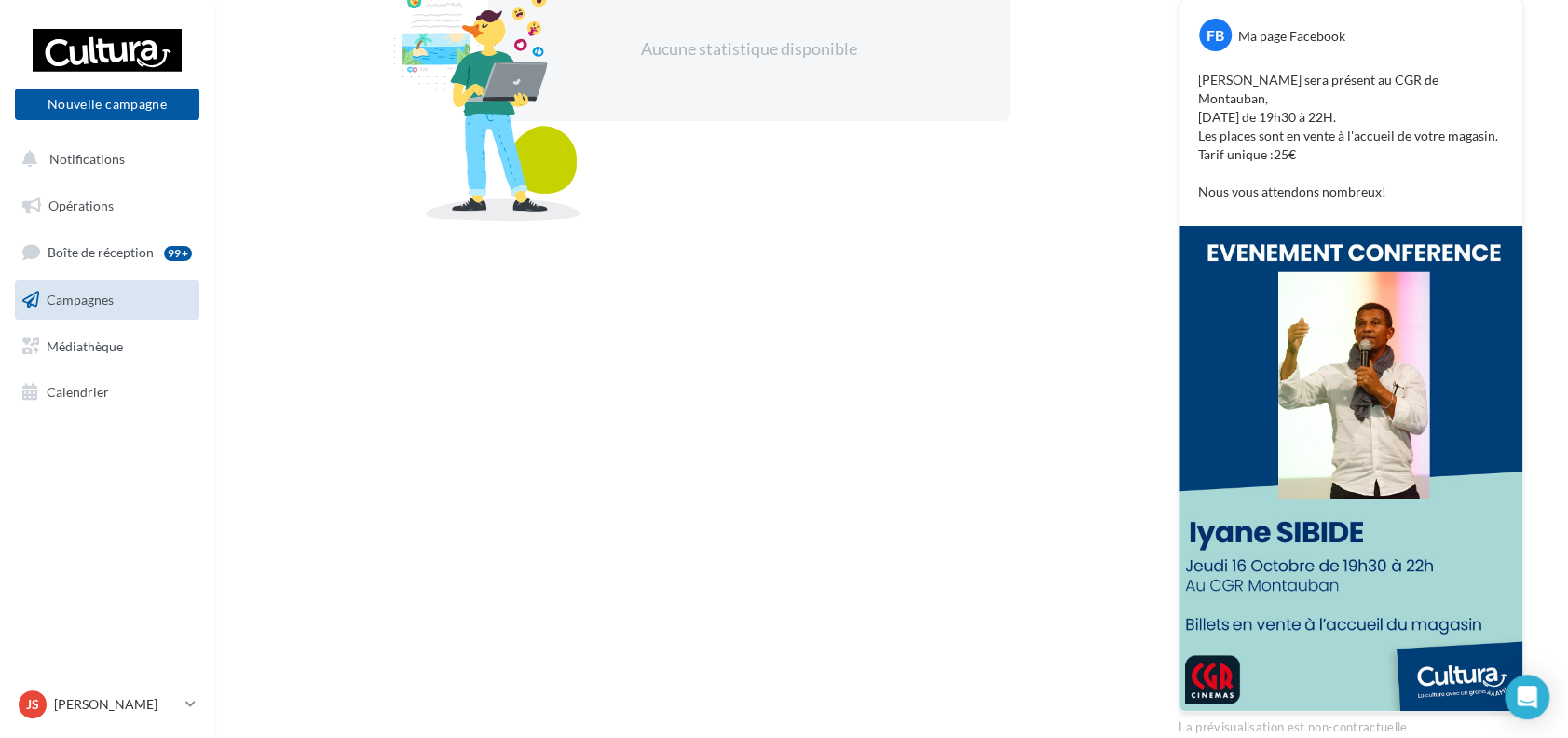
click at [1280, 121] on p "Iyane SIDIBE sera présent au CGR de Montauban, Jeudi16 Octobre de 19h30 à 22H. …" at bounding box center [1350, 136] width 305 height 130
click at [1258, 95] on p "Iyane SIDIBE sera présent au CGR de Montauban, Jeudi16 Octobre de 19h30 à 22H. …" at bounding box center [1350, 136] width 305 height 130
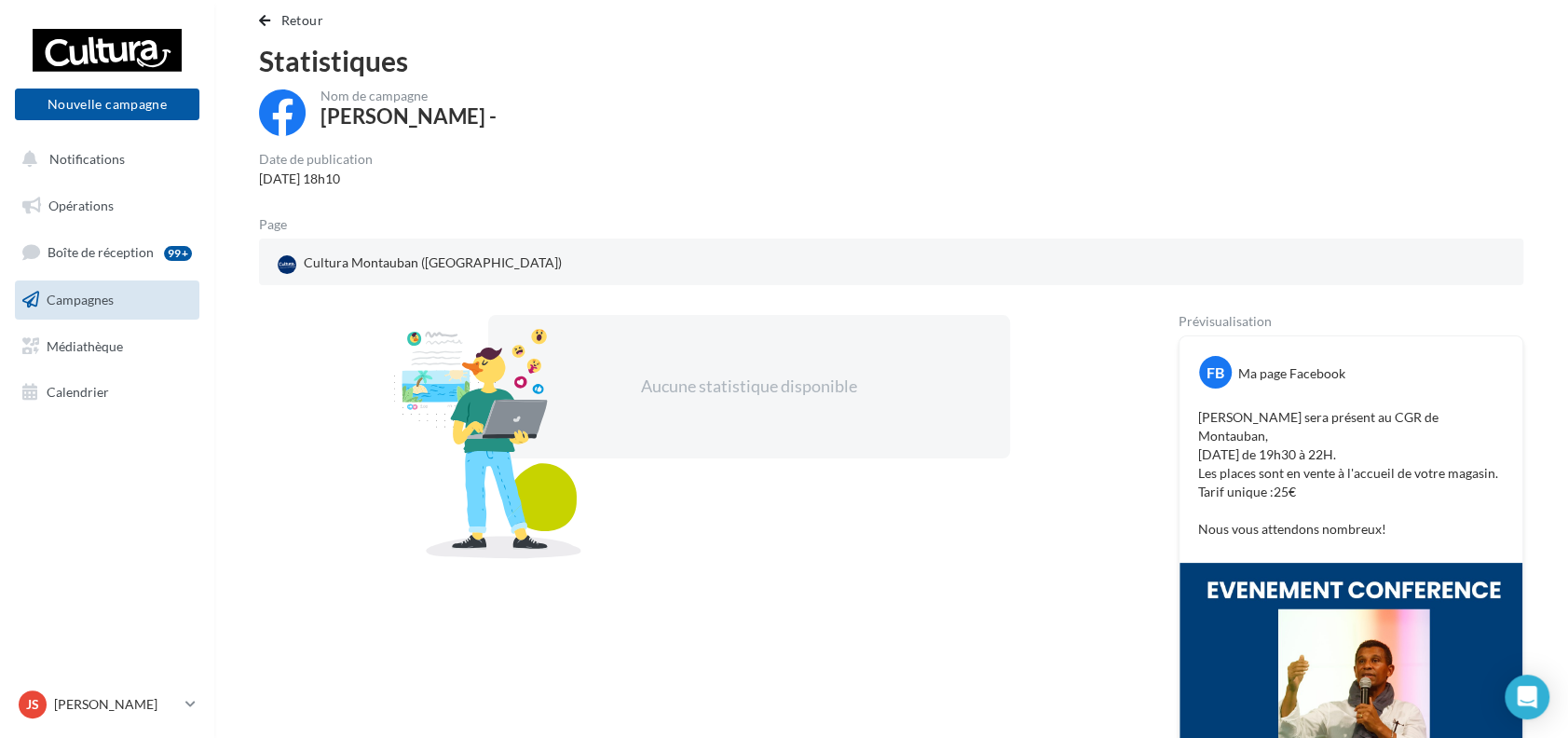
scroll to position [0, 0]
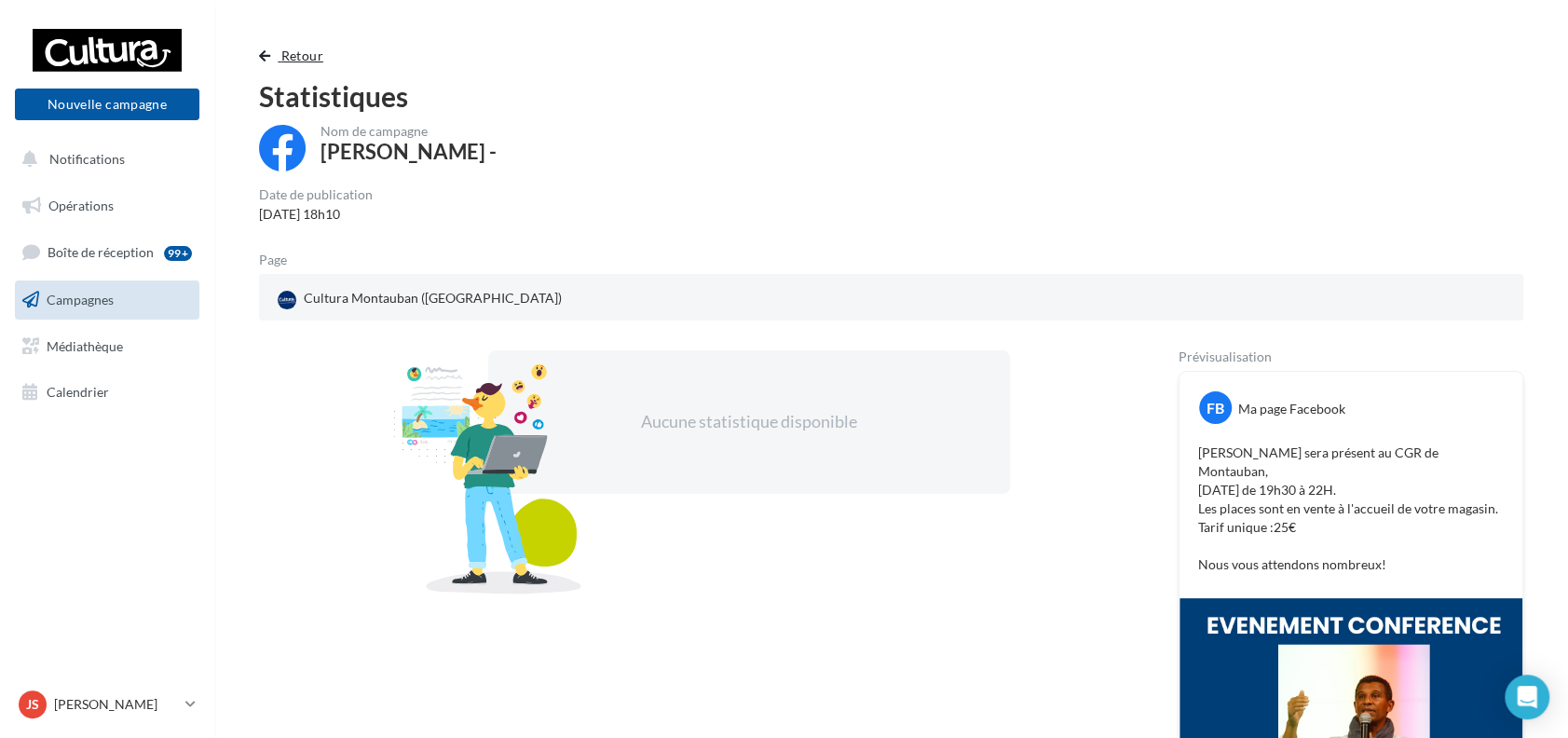
click at [274, 59] on button "Retour" at bounding box center [295, 56] width 72 height 22
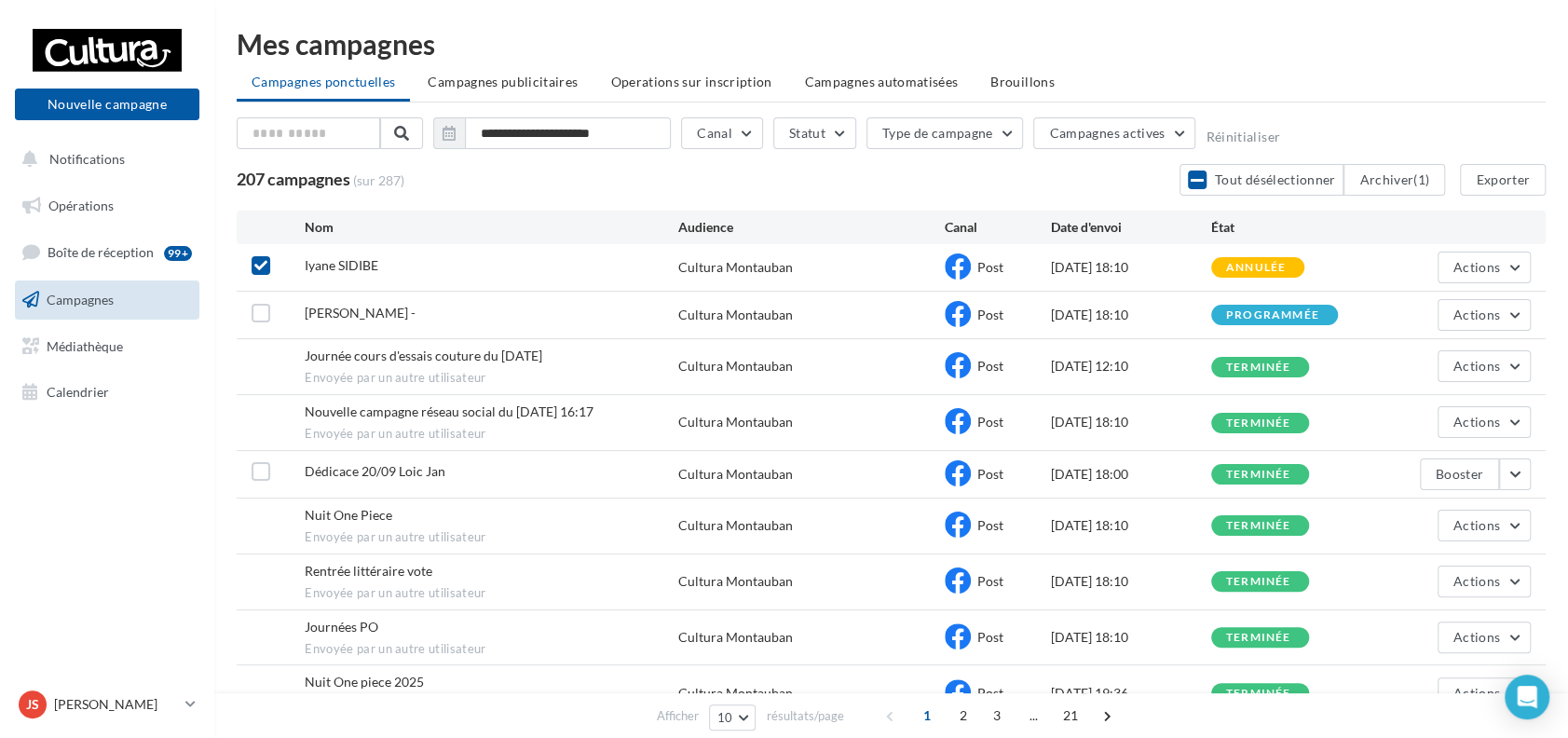
click at [262, 262] on icon at bounding box center [261, 266] width 13 height 13
click at [256, 313] on label at bounding box center [260, 312] width 18 height 18
click at [1044, 336] on div "Iyane SIDIBE - Cultura Montauban Post 22/09/2025 18:10 programmée Actions" at bounding box center [890, 315] width 1309 height 47
click at [1086, 316] on div "[DATE] 18:10" at bounding box center [1131, 314] width 160 height 18
click at [1477, 314] on span "Actions" at bounding box center [1476, 314] width 47 height 16
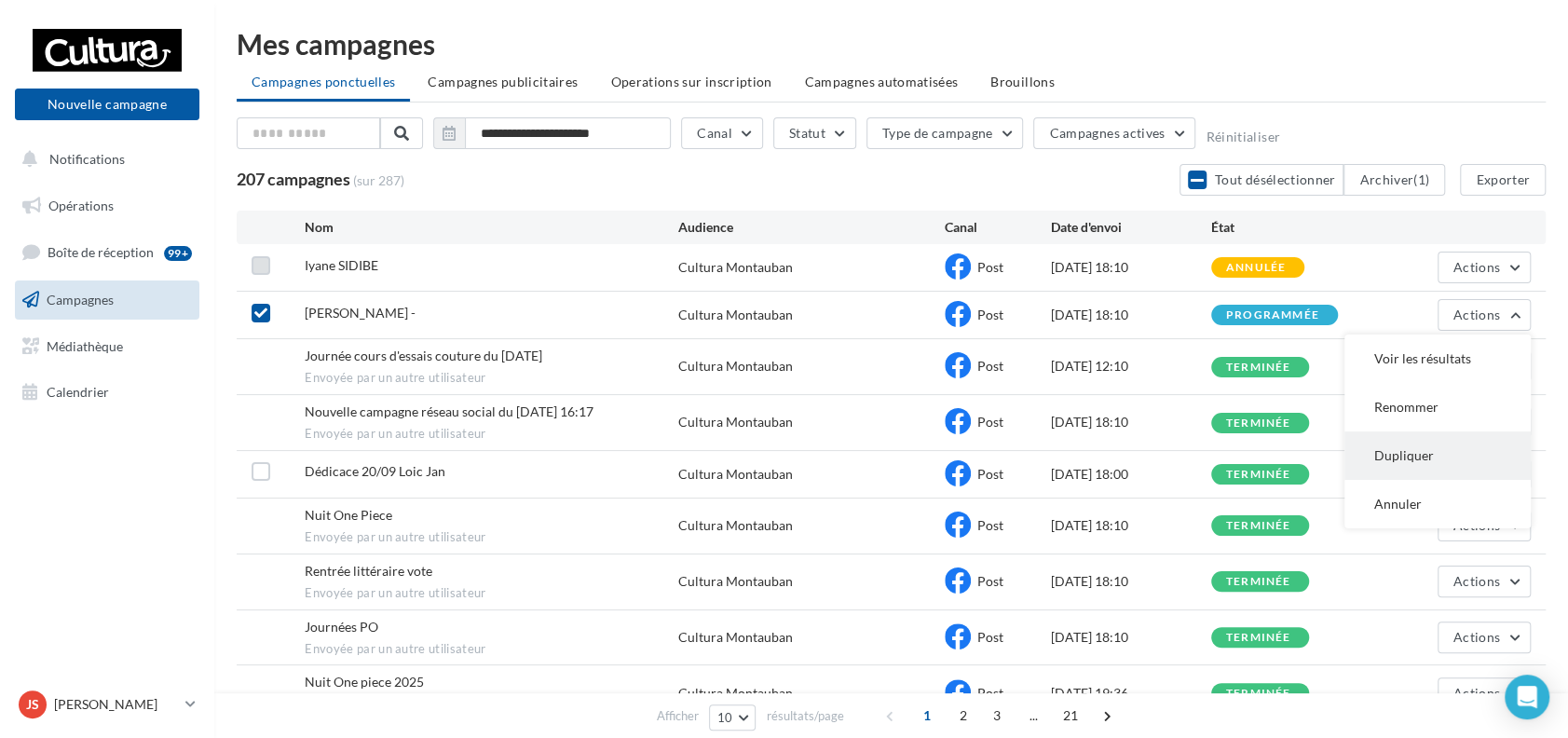
click at [1423, 455] on button "Dupliquer" at bounding box center [1437, 456] width 187 height 49
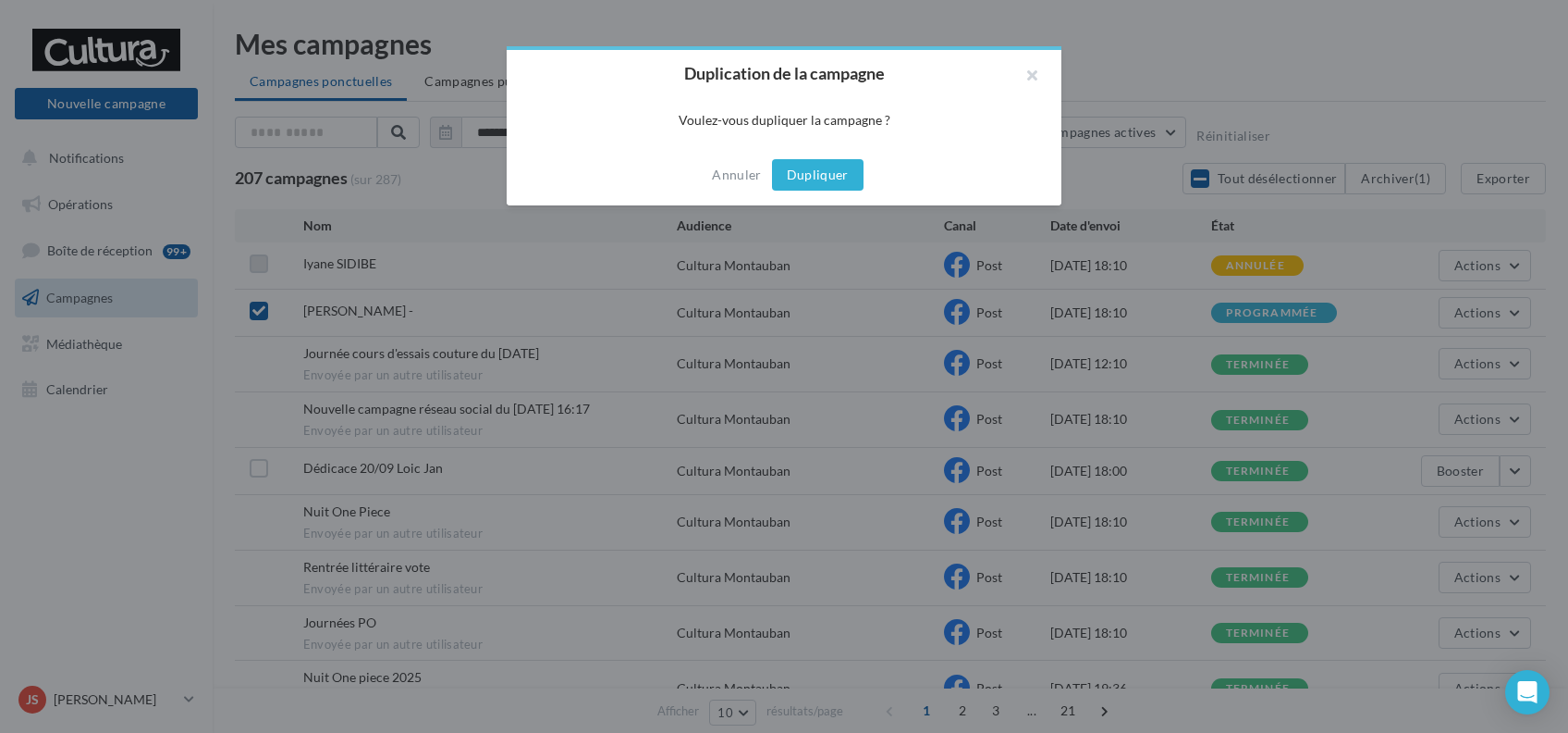
click at [847, 183] on button "Dupliquer" at bounding box center [818, 174] width 91 height 31
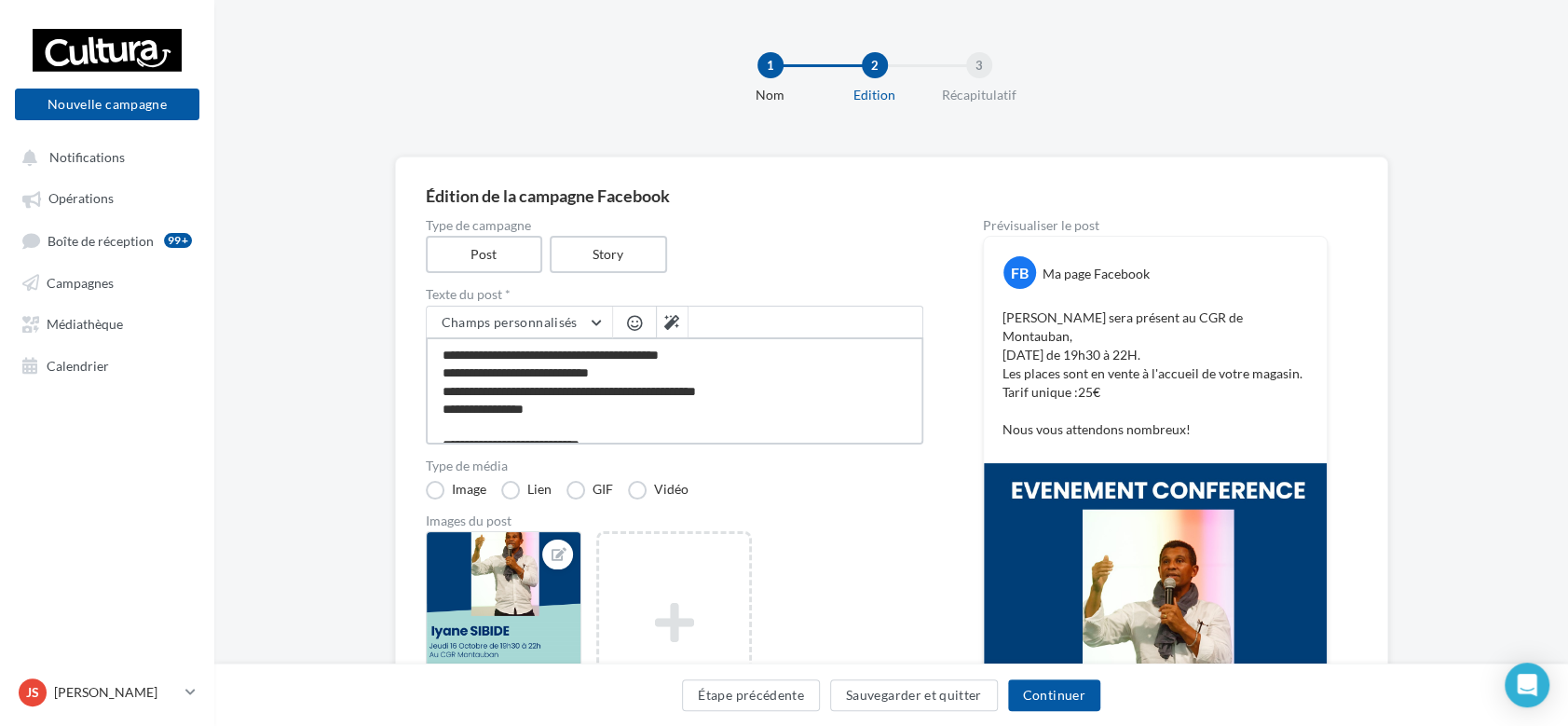
click at [494, 353] on textarea "**********" at bounding box center [675, 391] width 498 height 107
type textarea "**********"
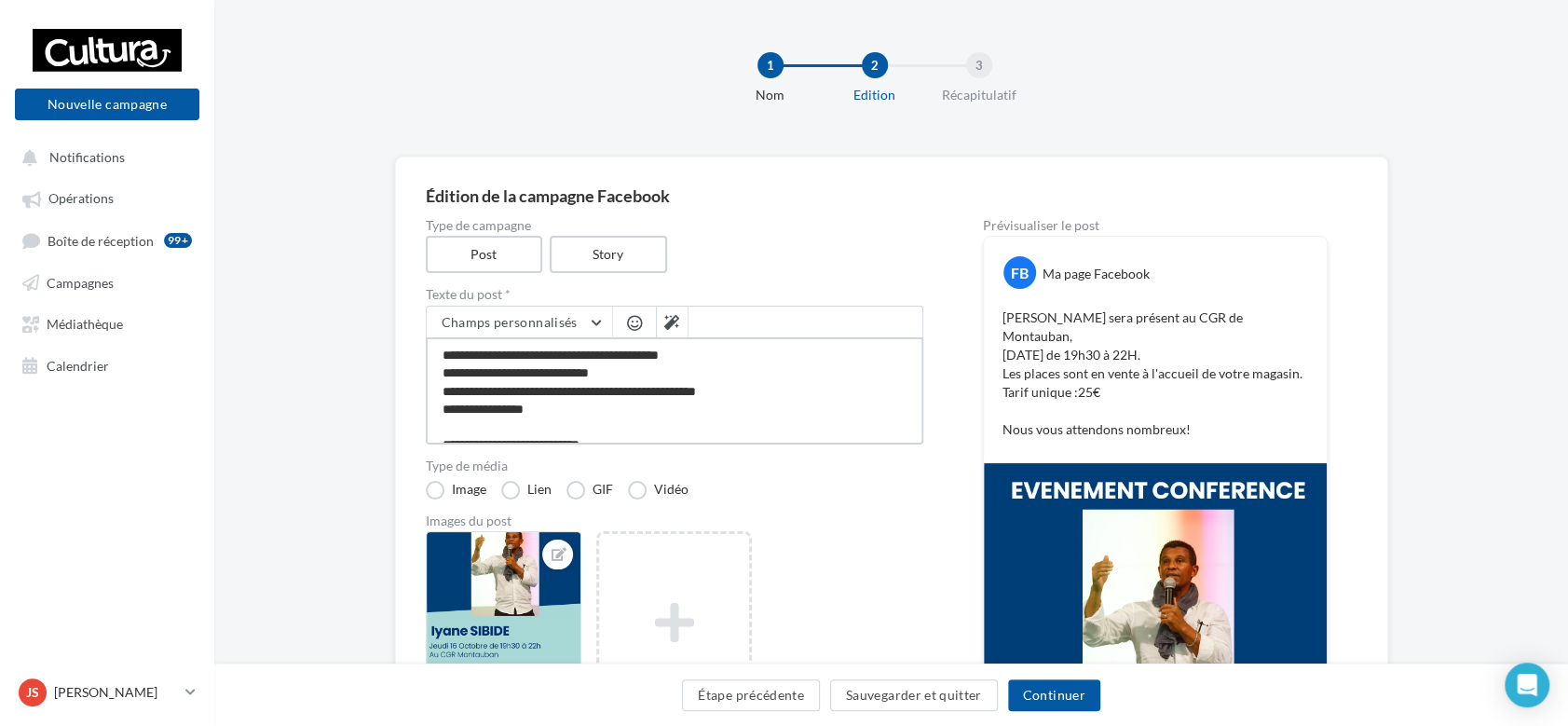
type textarea "**********"
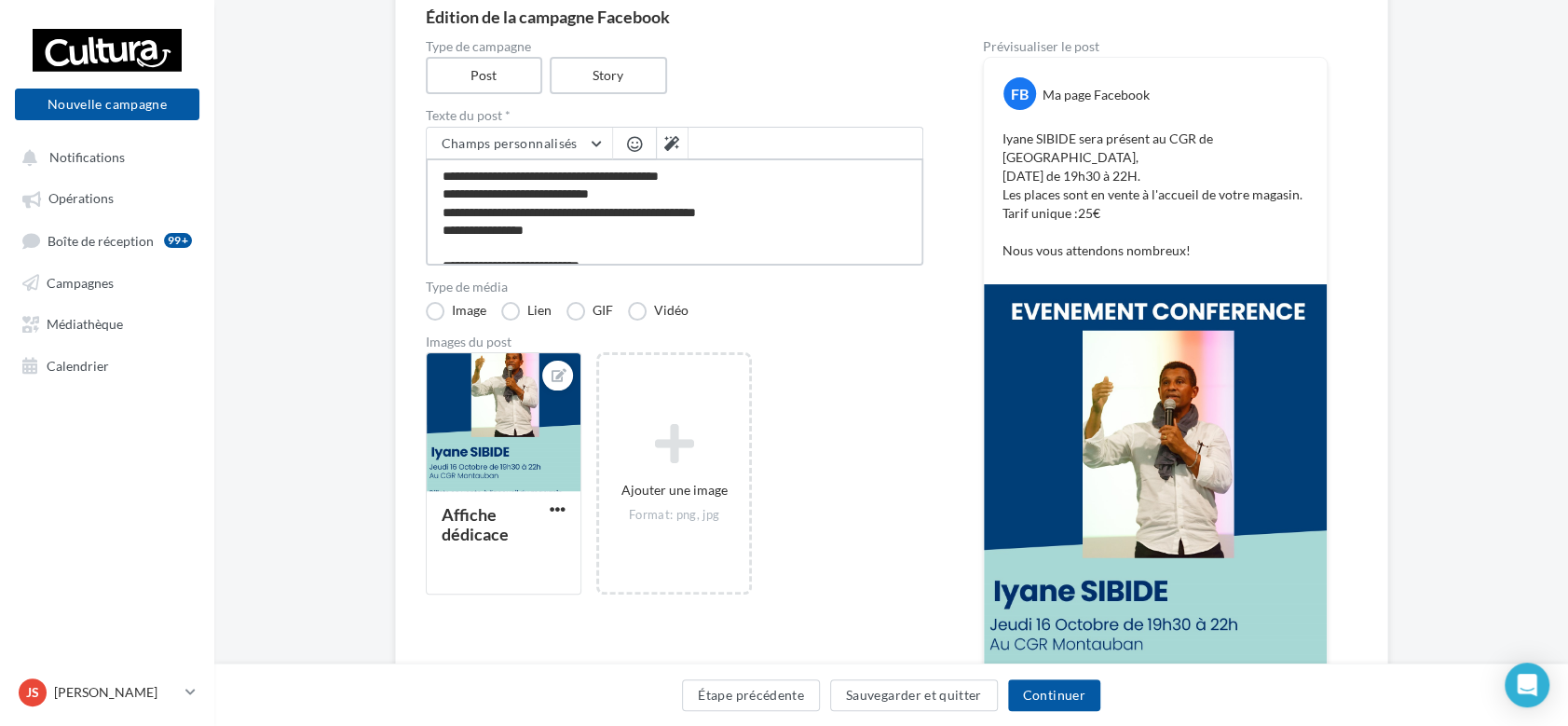
scroll to position [124, 0]
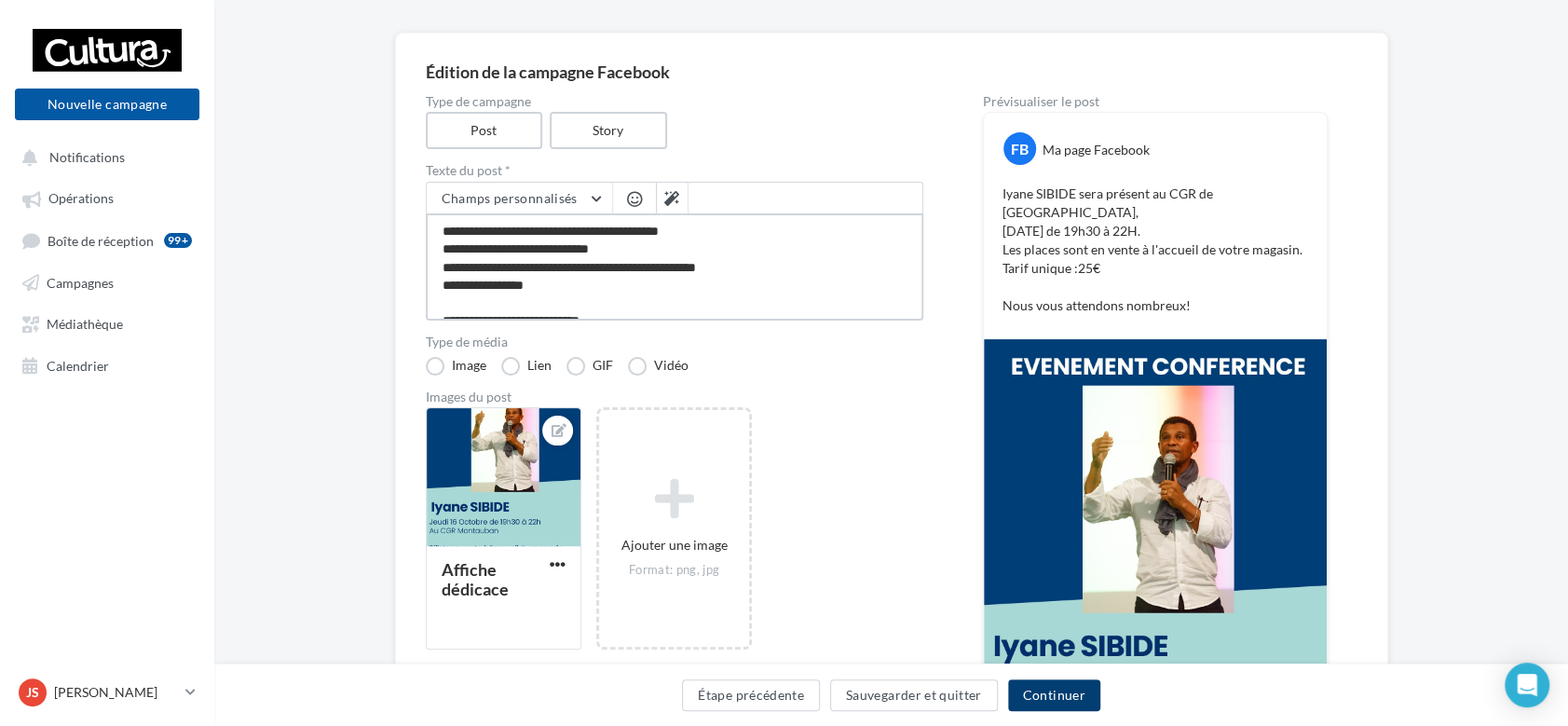
type textarea "**********"
click at [1078, 691] on button "Continuer" at bounding box center [1054, 694] width 92 height 32
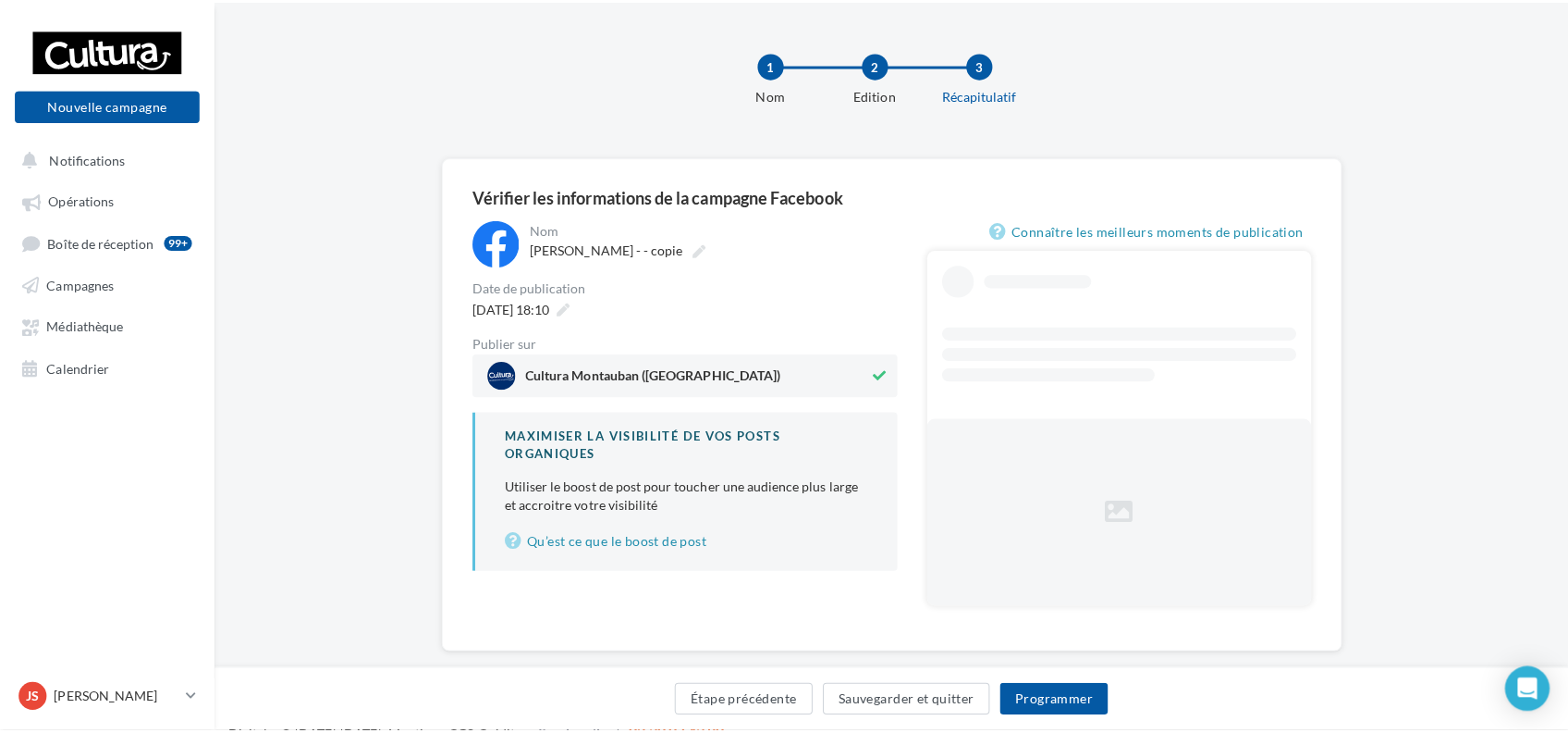
scroll to position [32, 0]
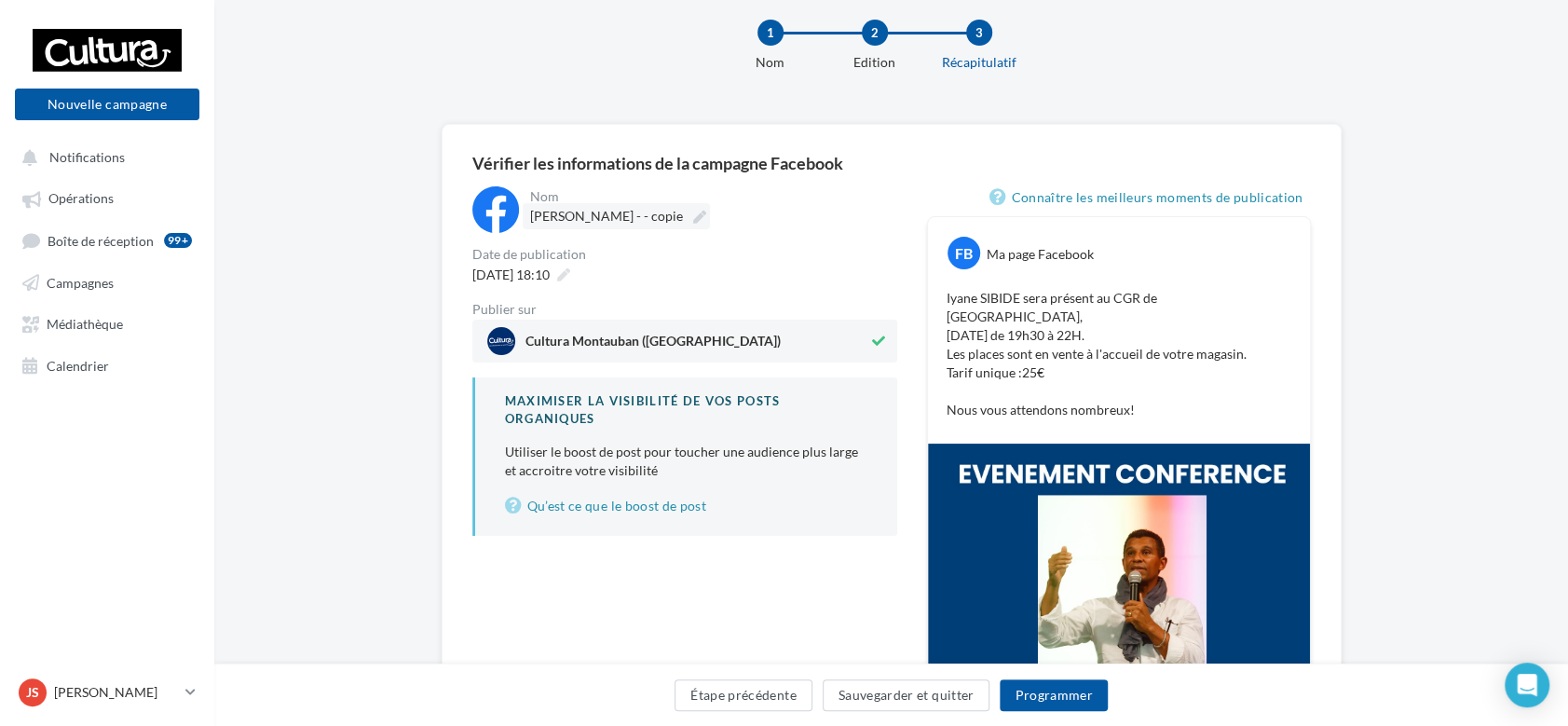
click at [651, 215] on span "Iyane SIDIBE - - copie" at bounding box center [607, 216] width 153 height 16
click at [651, 215] on input "**********" at bounding box center [612, 218] width 164 height 32
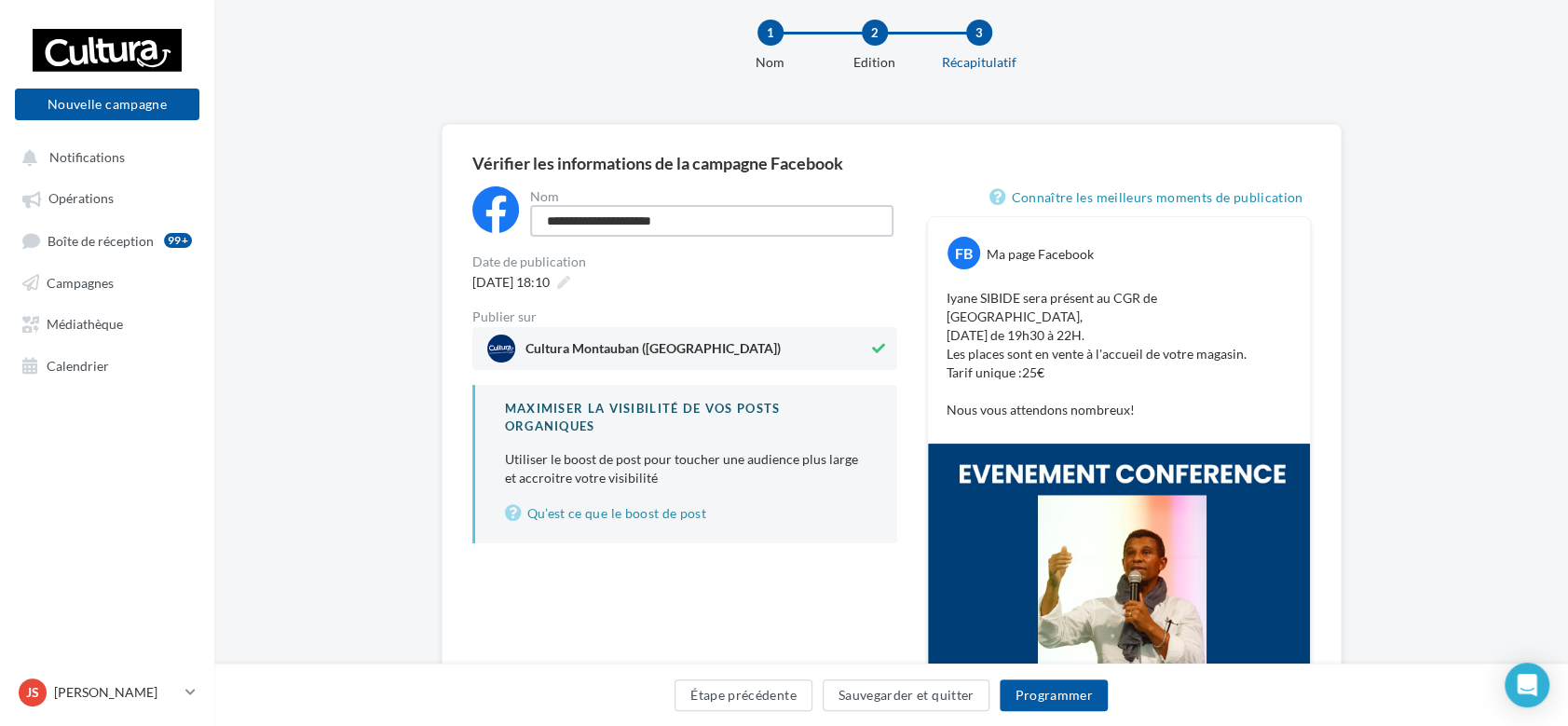
drag, startPoint x: 671, startPoint y: 222, endPoint x: 626, endPoint y: 216, distance: 45.4
click at [626, 216] on input "**********" at bounding box center [712, 220] width 364 height 32
click at [616, 223] on input "**********" at bounding box center [712, 220] width 364 height 32
type input "**********"
click at [1042, 686] on button "Programmer" at bounding box center [1053, 694] width 108 height 32
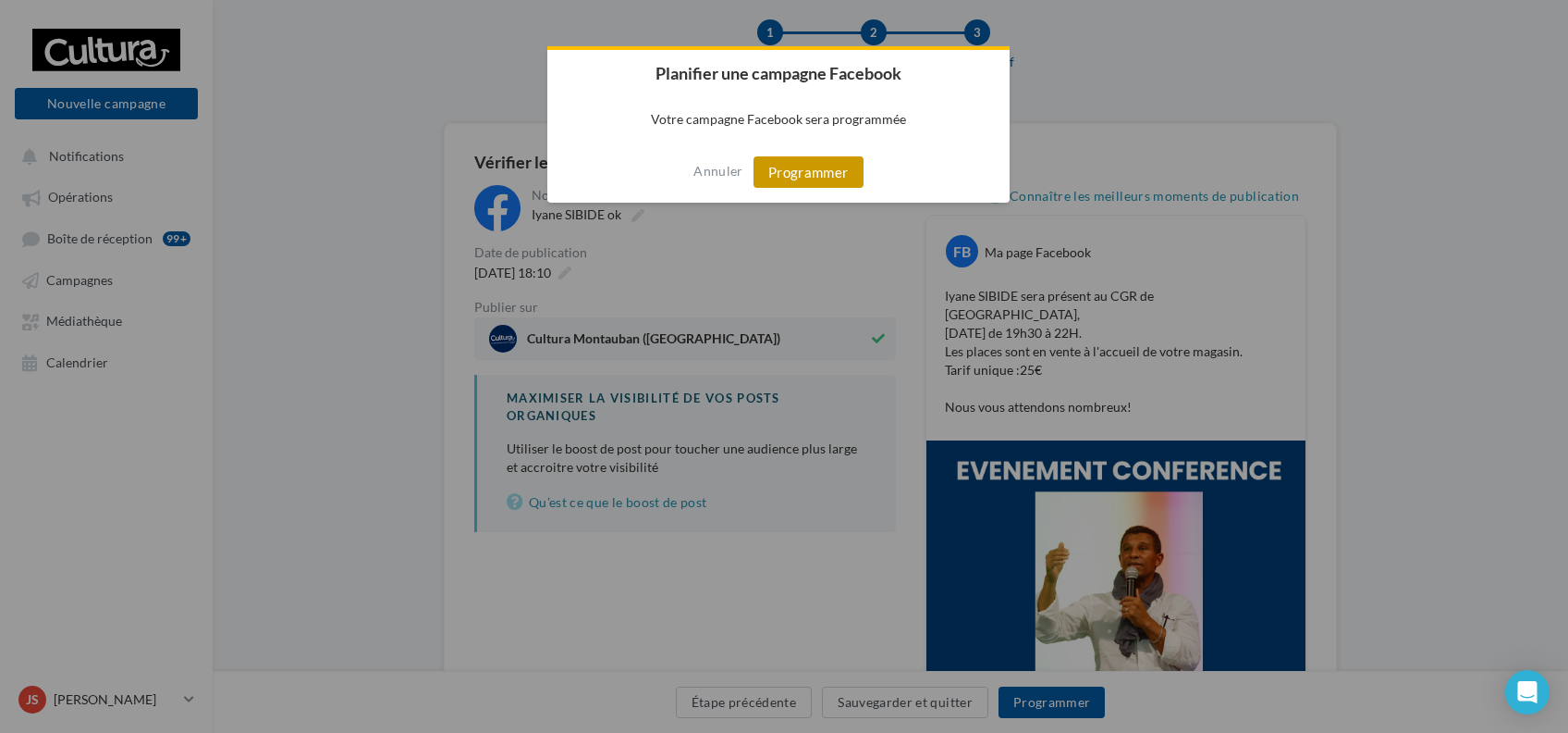
click at [839, 173] on button "Programmer" at bounding box center [809, 171] width 110 height 31
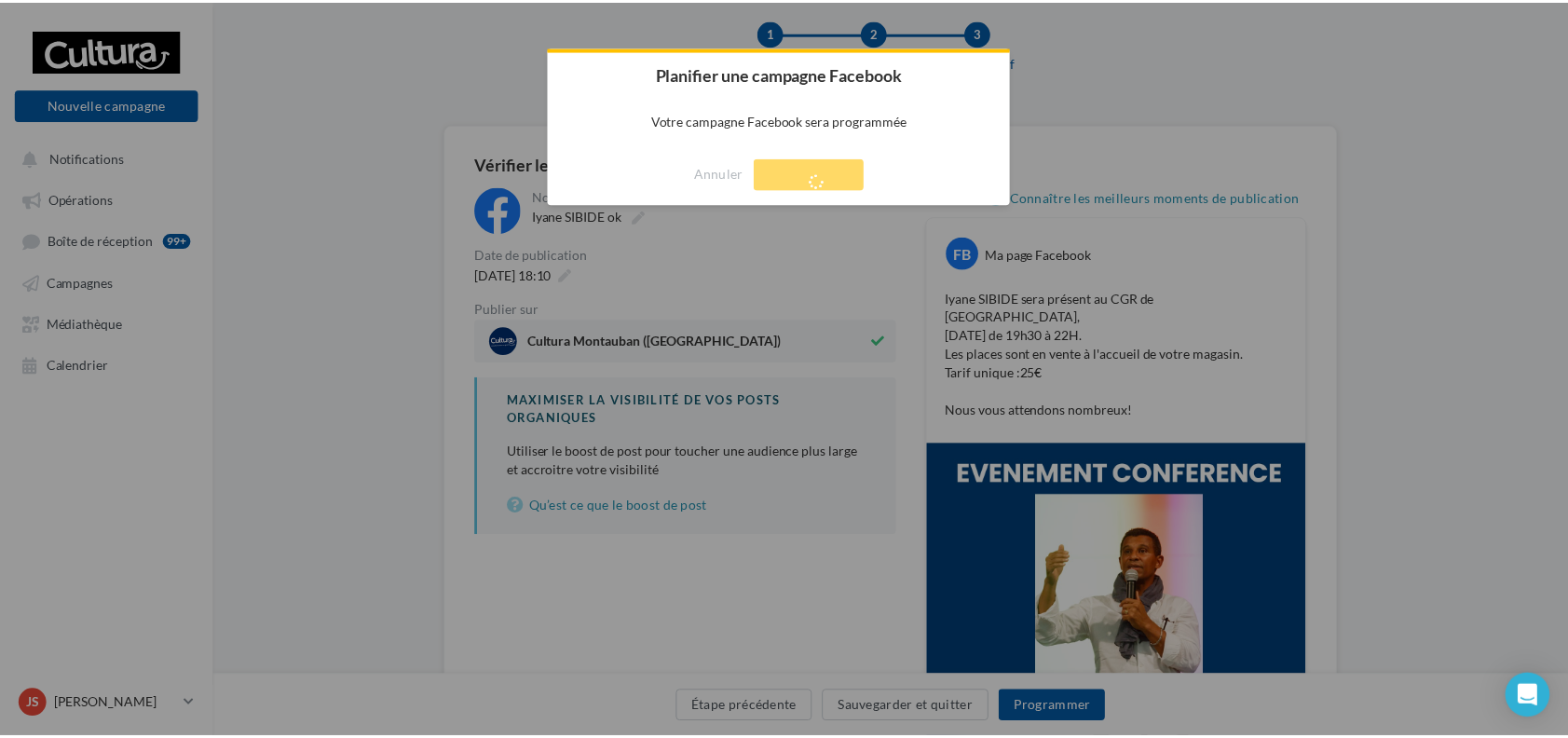
scroll to position [30, 0]
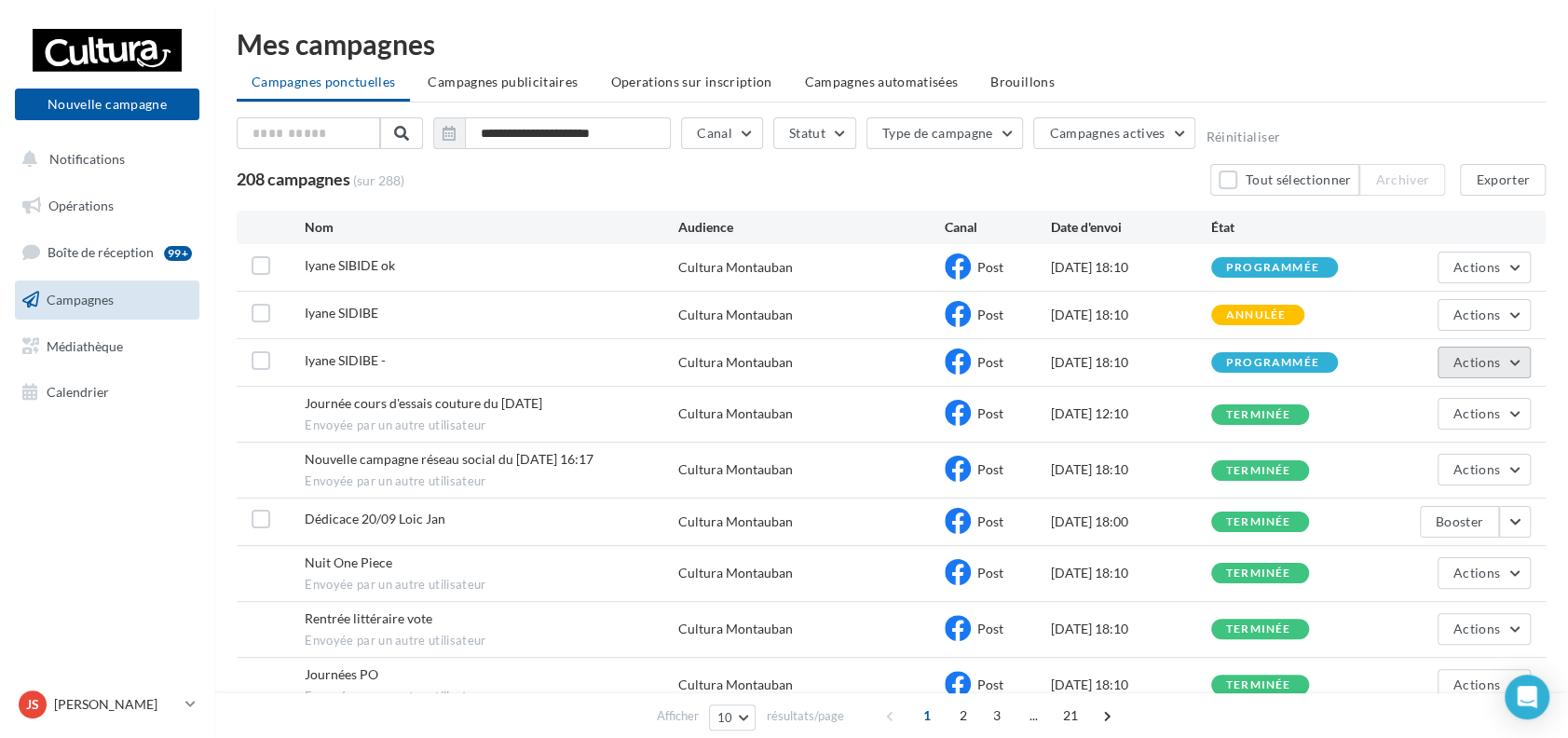
click at [1512, 362] on button "Actions" at bounding box center [1484, 362] width 93 height 32
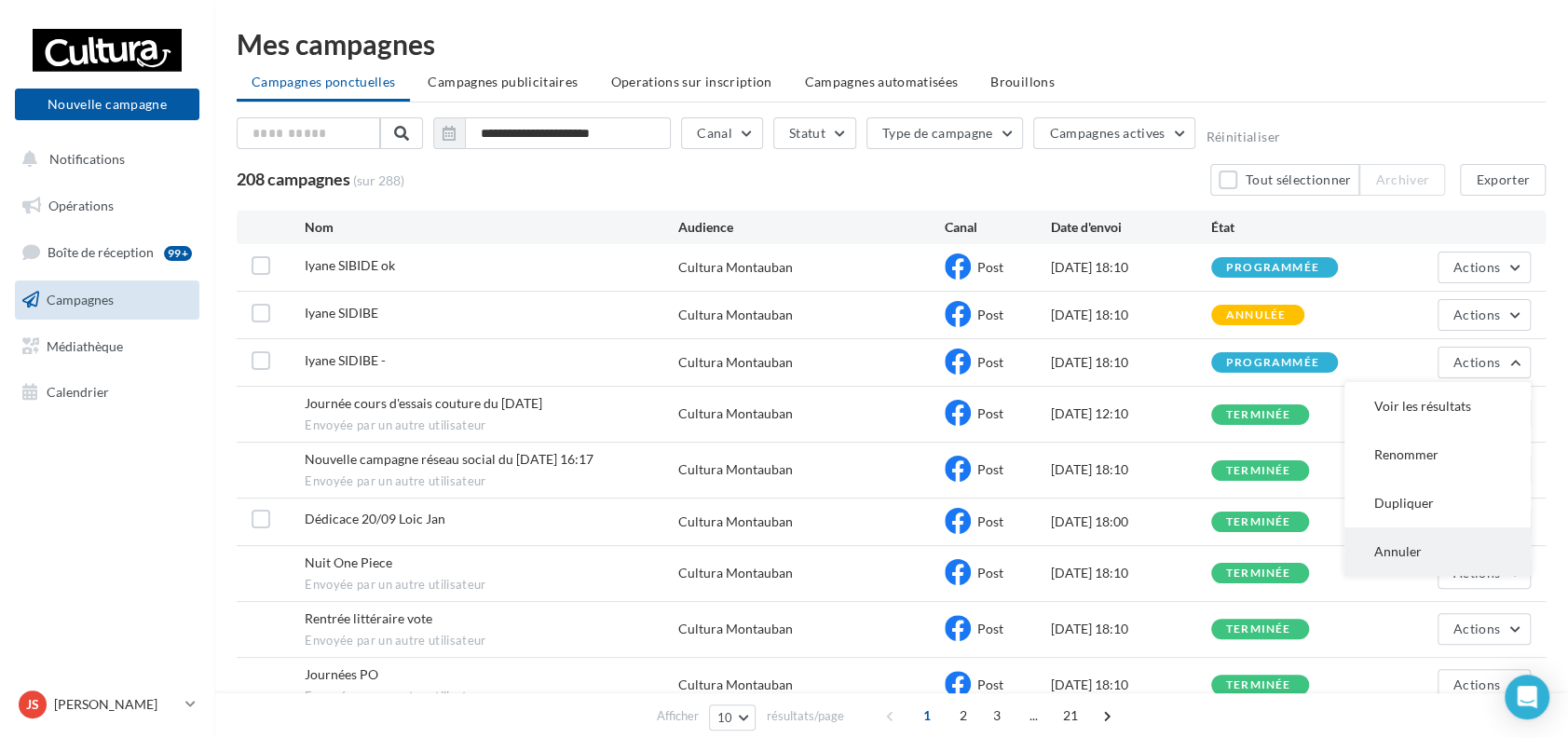
click at [1401, 551] on button "Annuler" at bounding box center [1437, 551] width 187 height 49
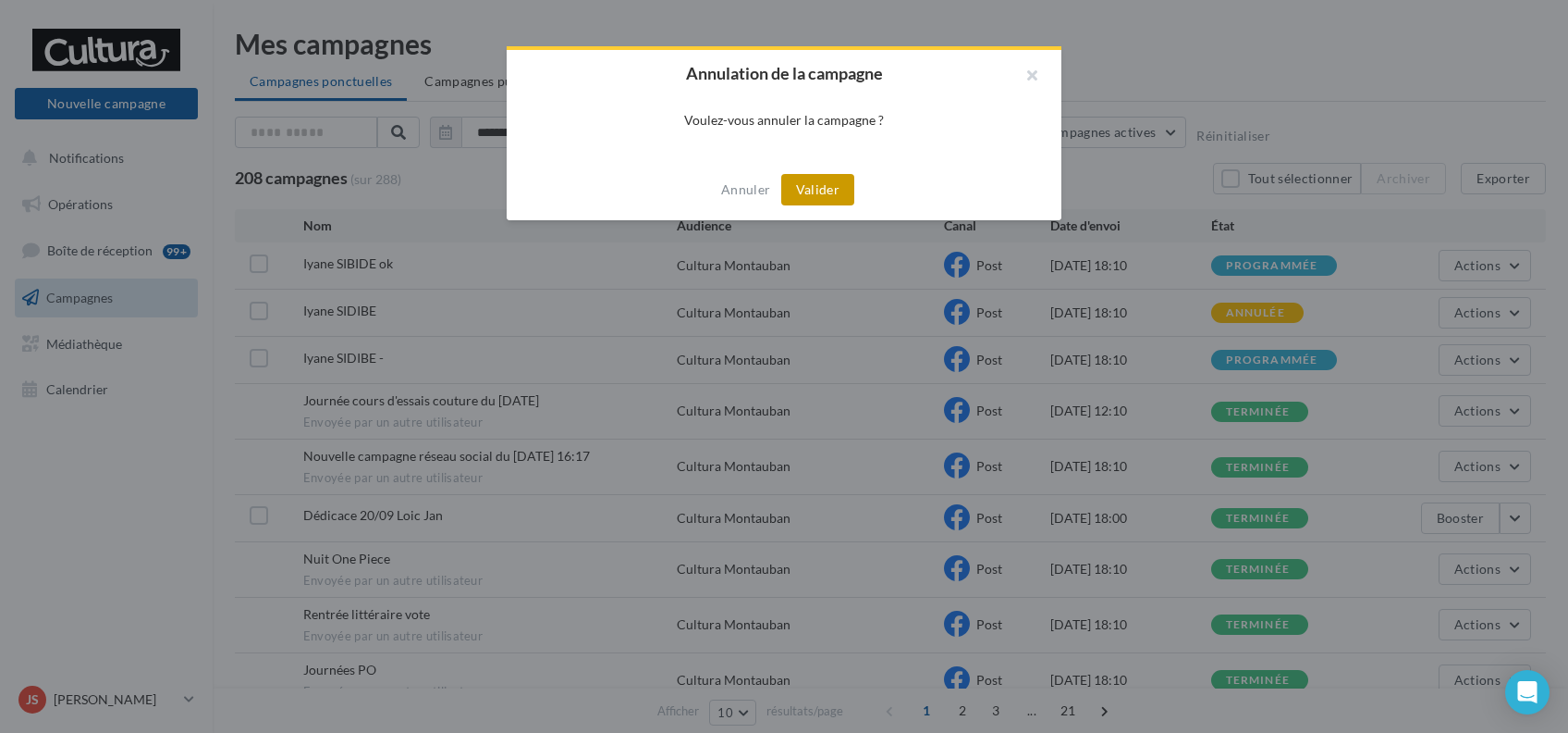
click at [827, 185] on button "Valider" at bounding box center [817, 189] width 73 height 31
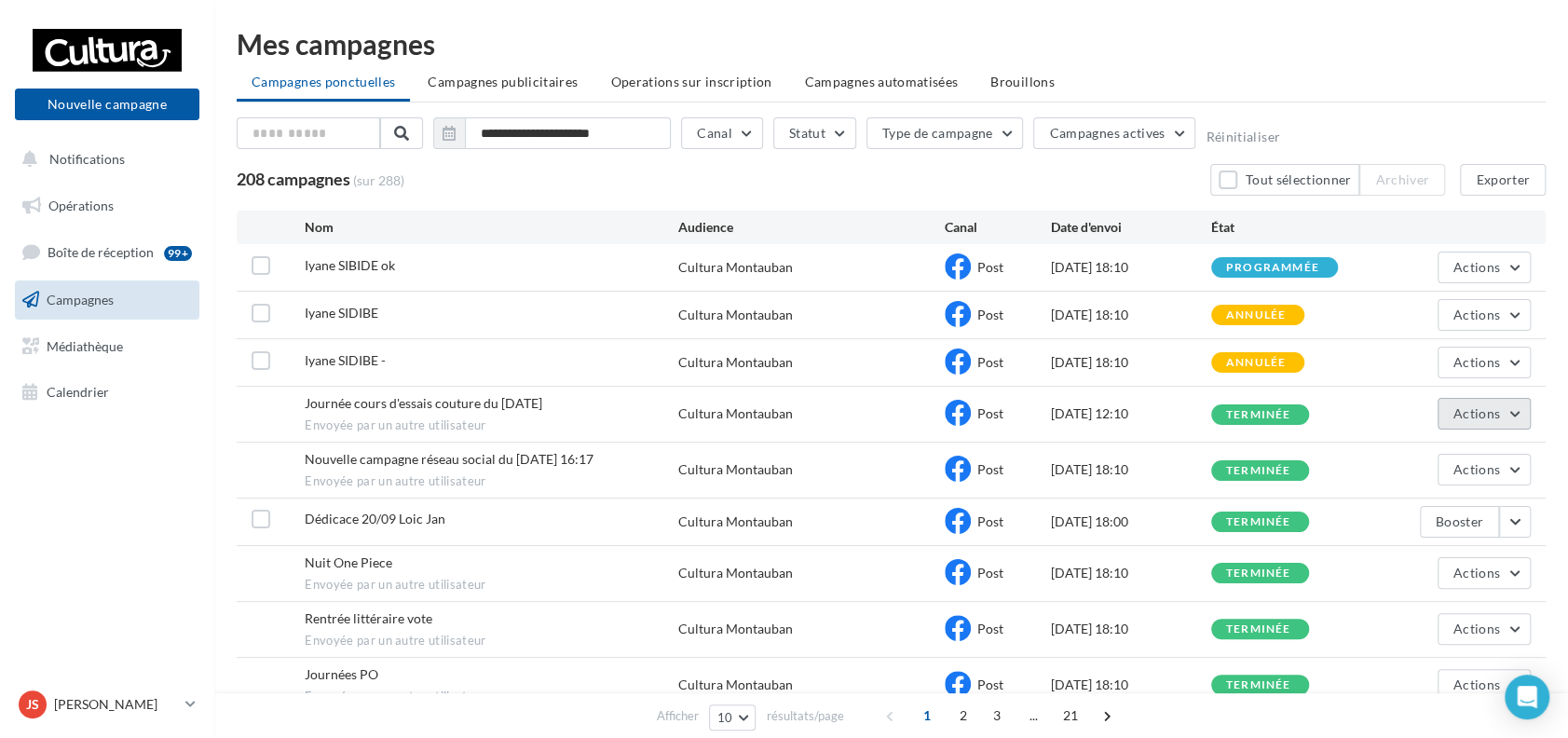
click at [1512, 418] on button "Actions" at bounding box center [1484, 414] width 93 height 32
click at [1454, 458] on button "Voir les résultats" at bounding box center [1437, 458] width 187 height 49
click at [1512, 469] on button "Actions" at bounding box center [1484, 469] width 93 height 32
click at [1461, 514] on button "Voir les résultats" at bounding box center [1437, 513] width 187 height 49
